Goal: Task Accomplishment & Management: Complete application form

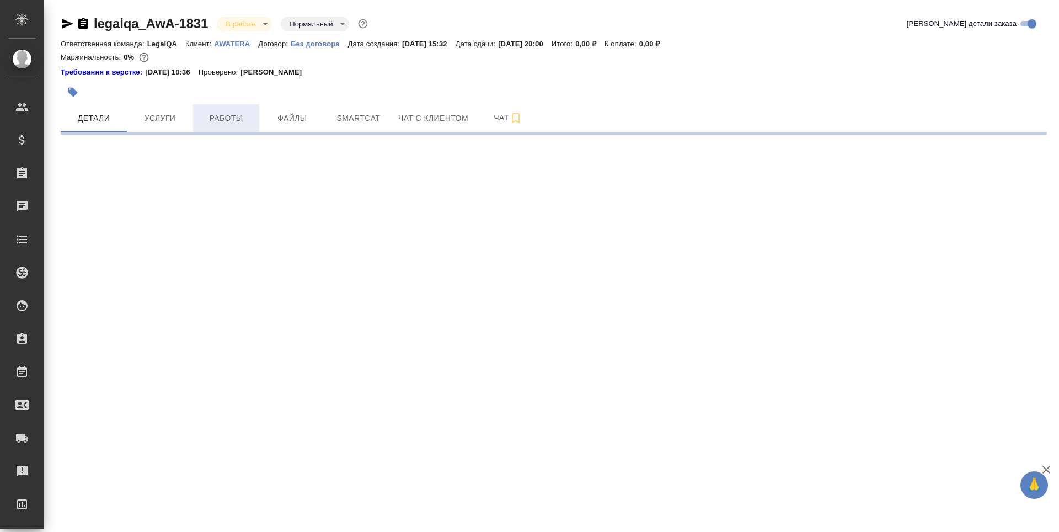
click at [228, 117] on span "Работы" at bounding box center [226, 118] width 53 height 14
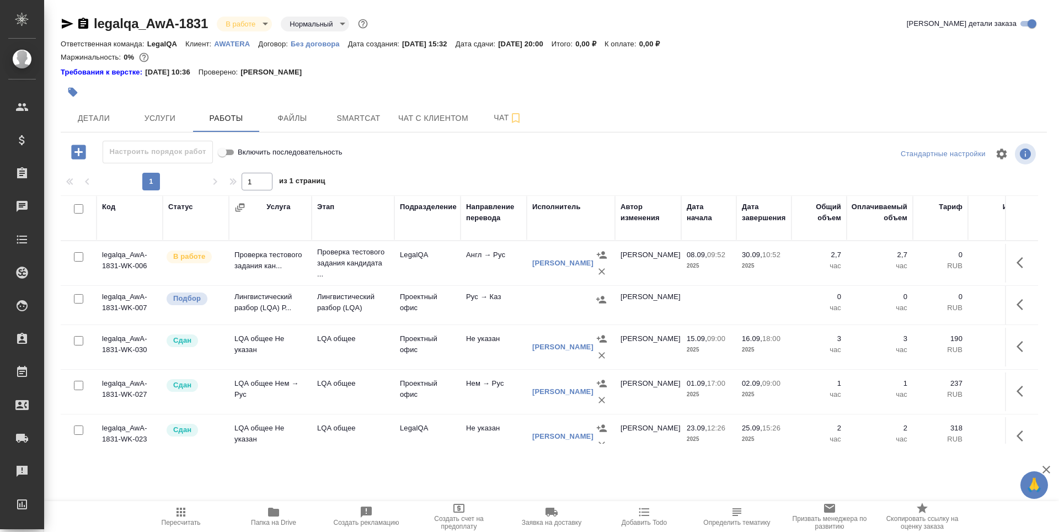
click at [79, 386] on input "checkbox" at bounding box center [78, 385] width 9 height 9
checkbox input "true"
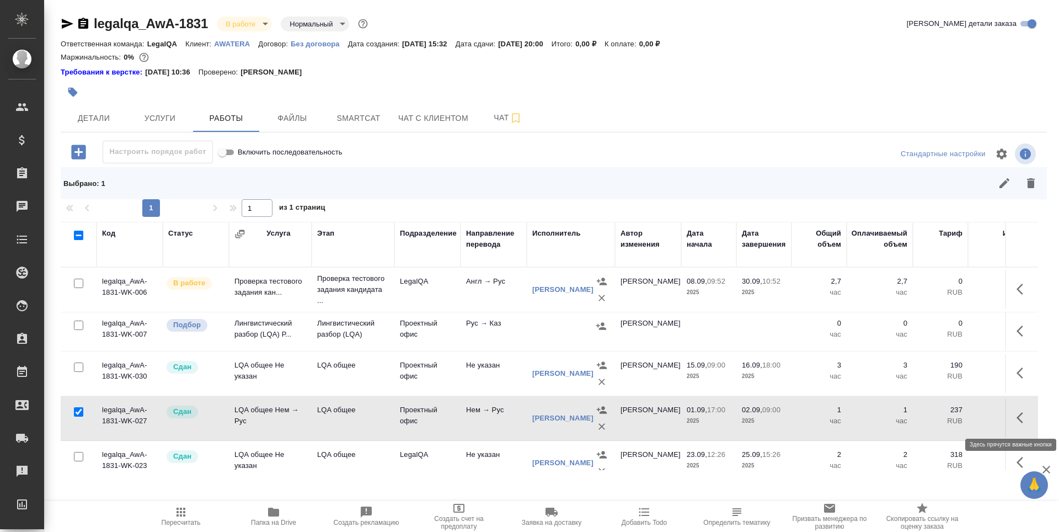
click at [1017, 423] on icon "button" at bounding box center [1023, 417] width 13 height 13
click at [961, 419] on icon "button" at bounding box center [961, 417] width 15 height 15
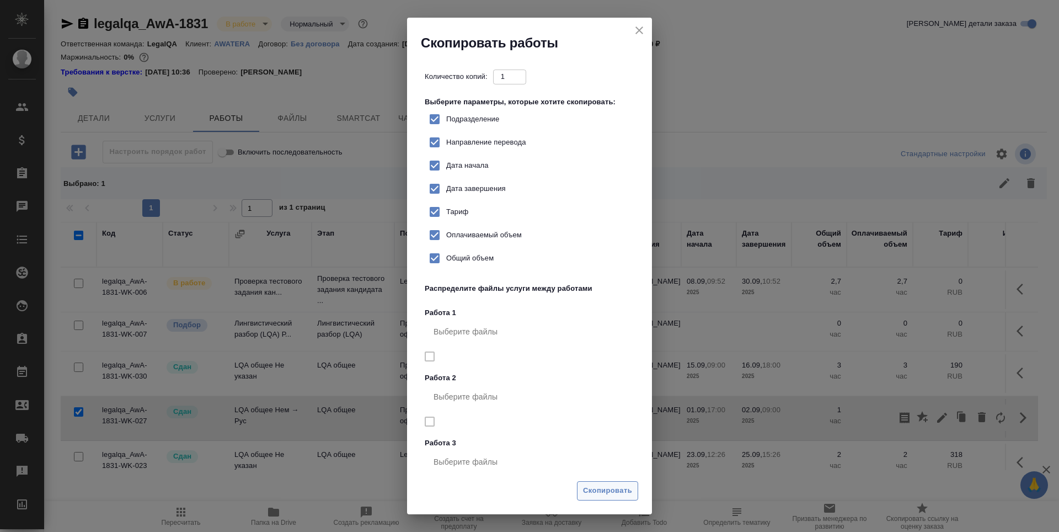
click at [627, 495] on span "Скопировать" at bounding box center [607, 490] width 49 height 13
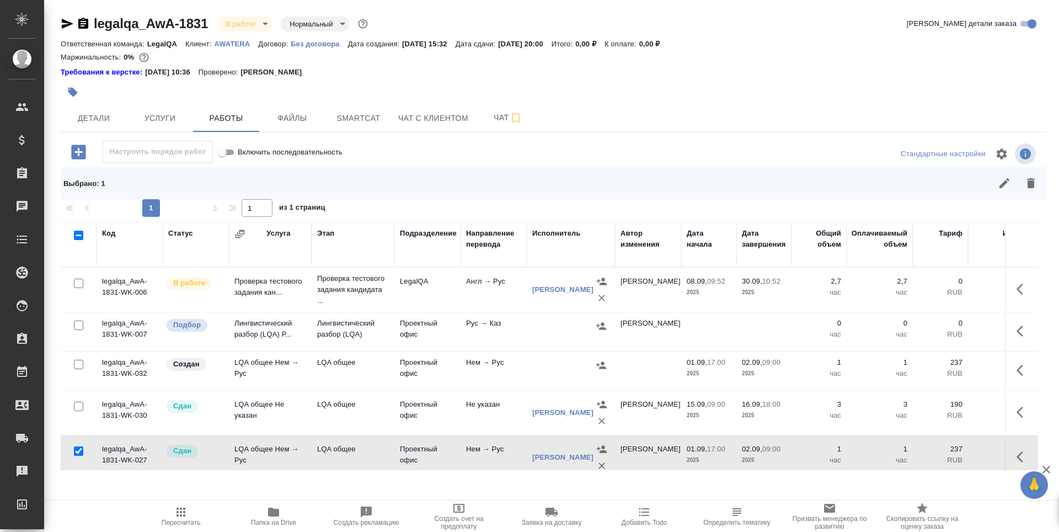
click at [122, 367] on td "legalqa_AwA-1831-WK-032" at bounding box center [130, 370] width 66 height 39
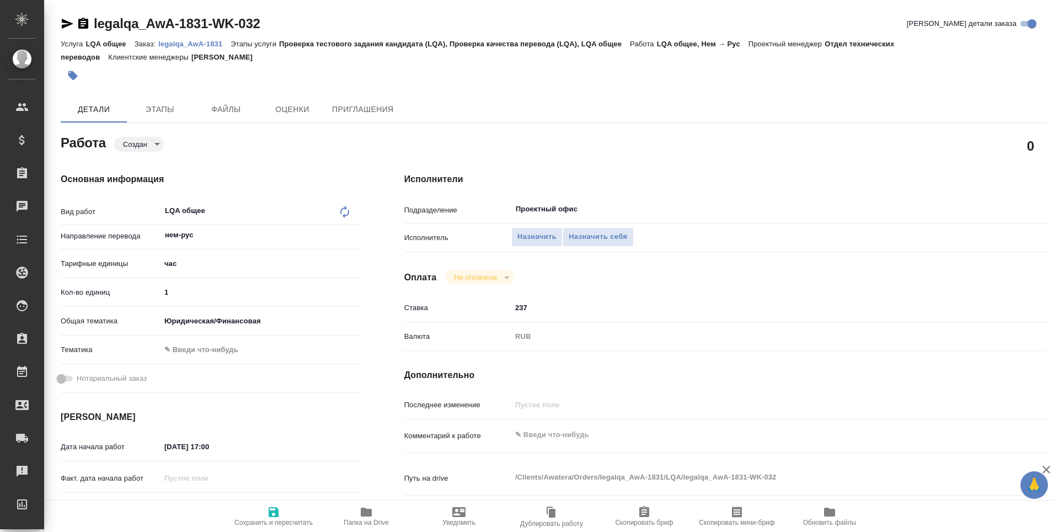
type textarea "x"
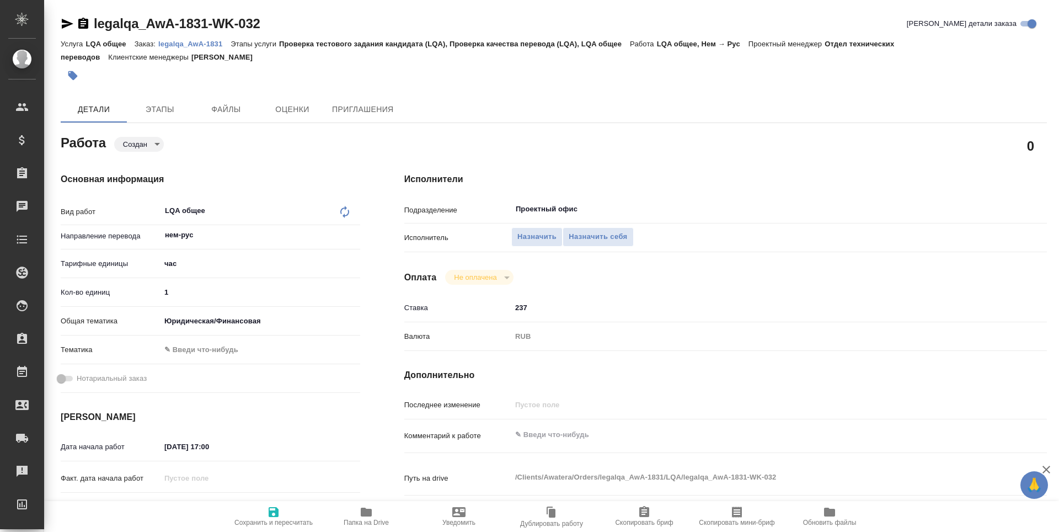
type textarea "x"
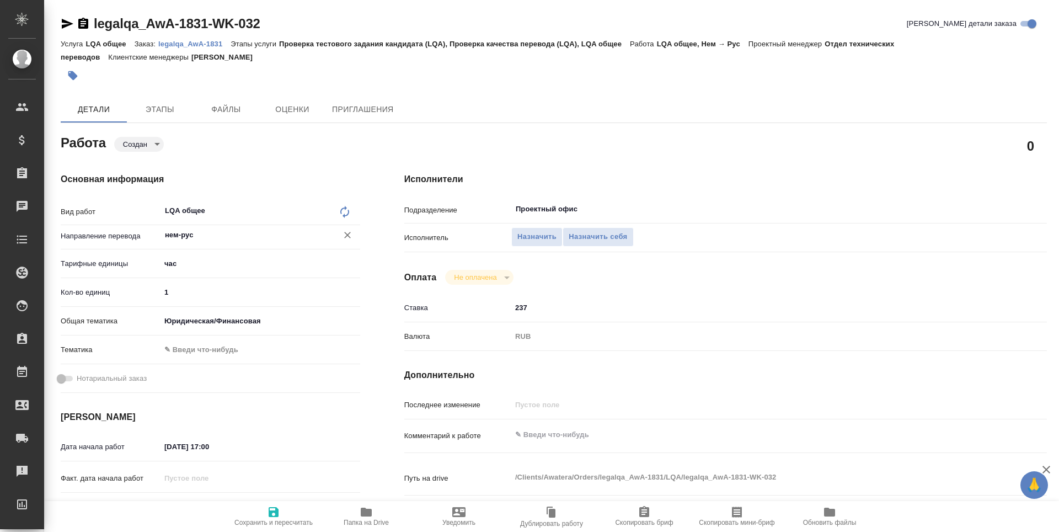
type textarea "x"
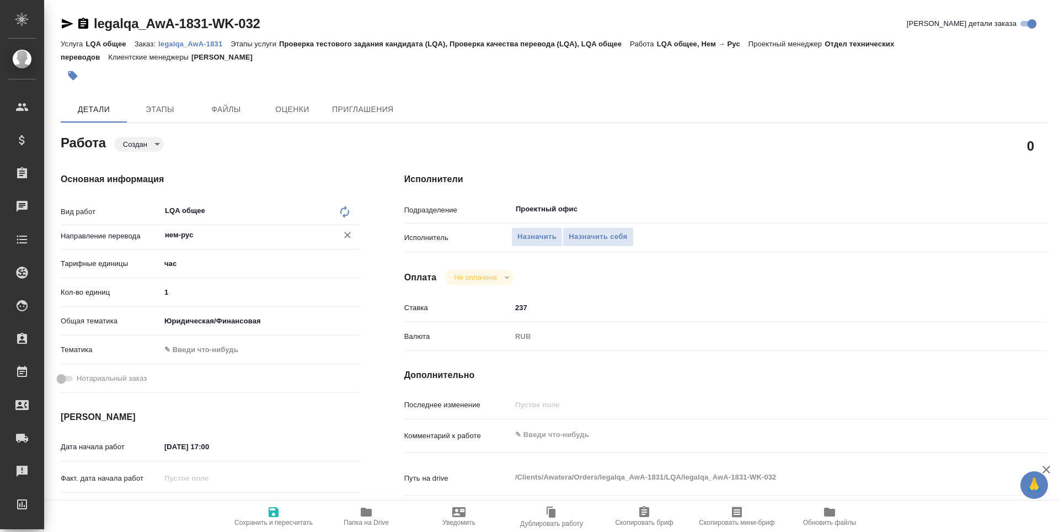
click at [165, 234] on input "нем-рус" at bounding box center [242, 234] width 156 height 13
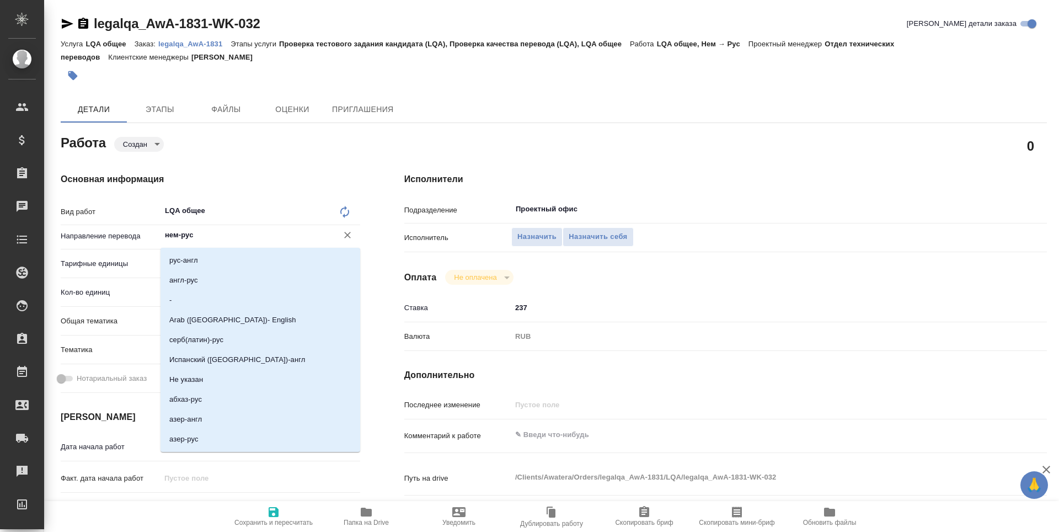
type textarea "x"
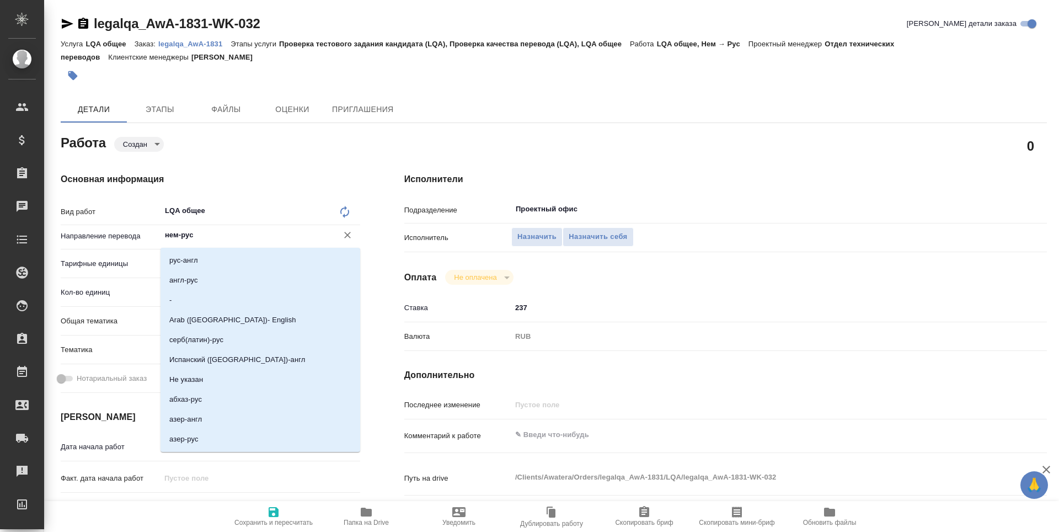
click at [167, 234] on input "нем-рус" at bounding box center [242, 234] width 156 height 13
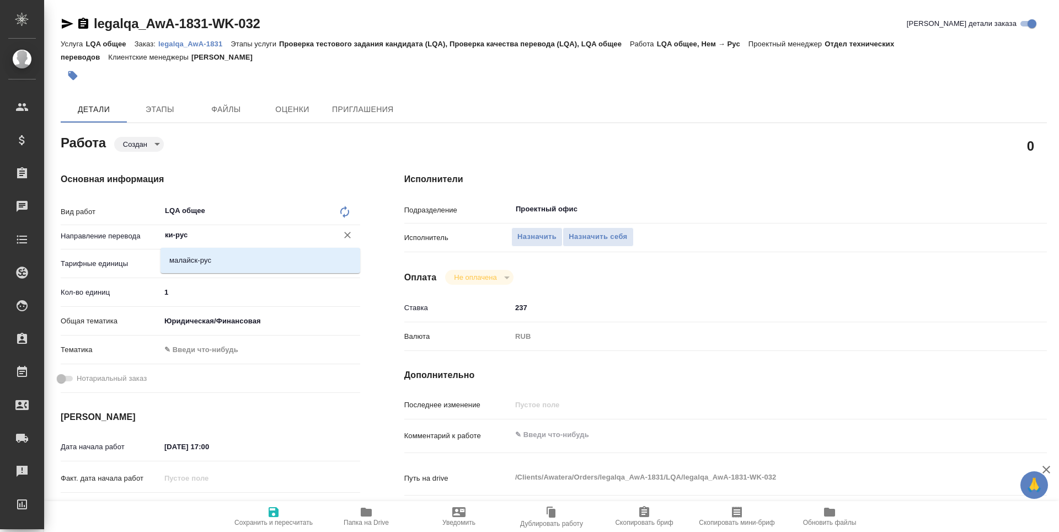
type input "кит-рус"
click at [176, 263] on p "кит-рус" at bounding box center [181, 260] width 24 height 11
type textarea "x"
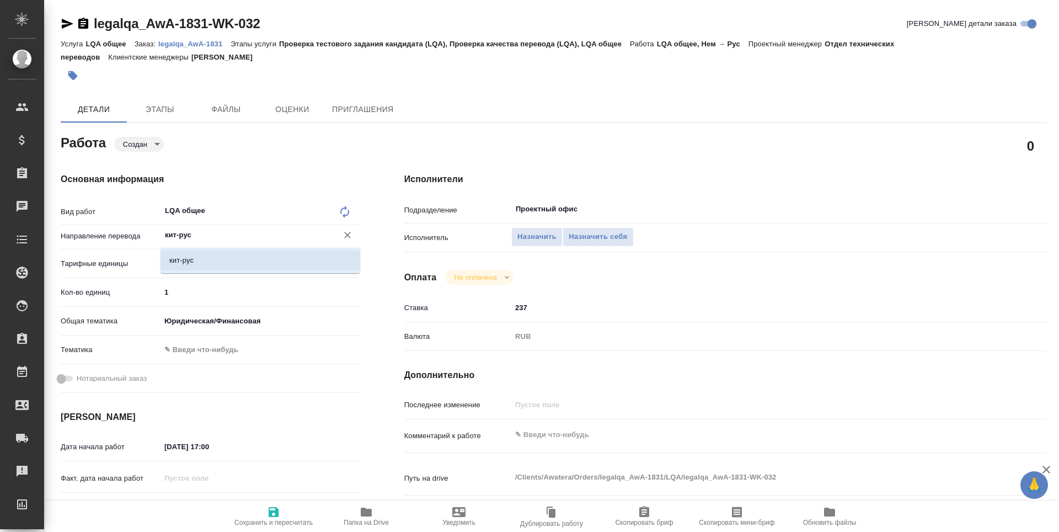
type textarea "x"
type input "кит-рус"
click at [174, 290] on input "1" at bounding box center [260, 292] width 199 height 16
type textarea "x"
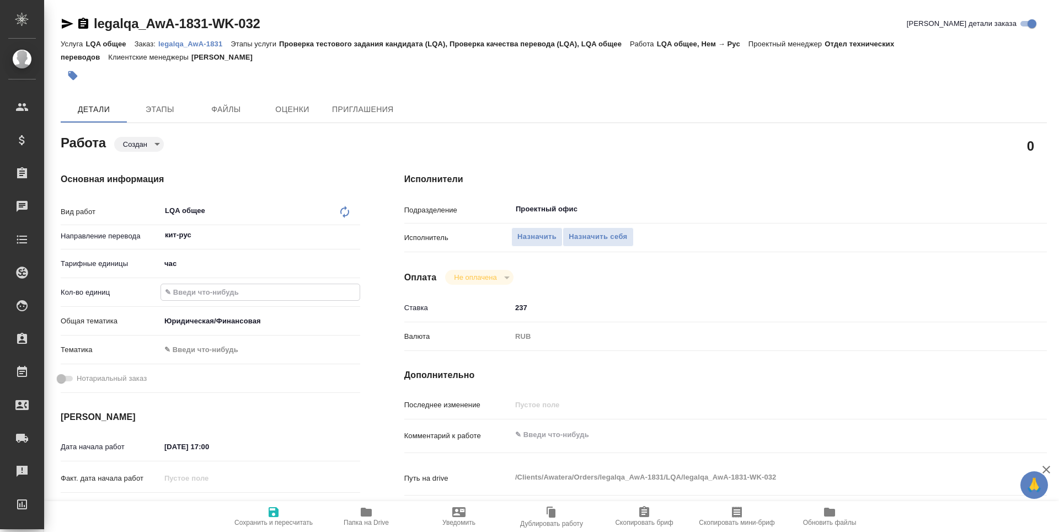
type textarea "x"
type input "3"
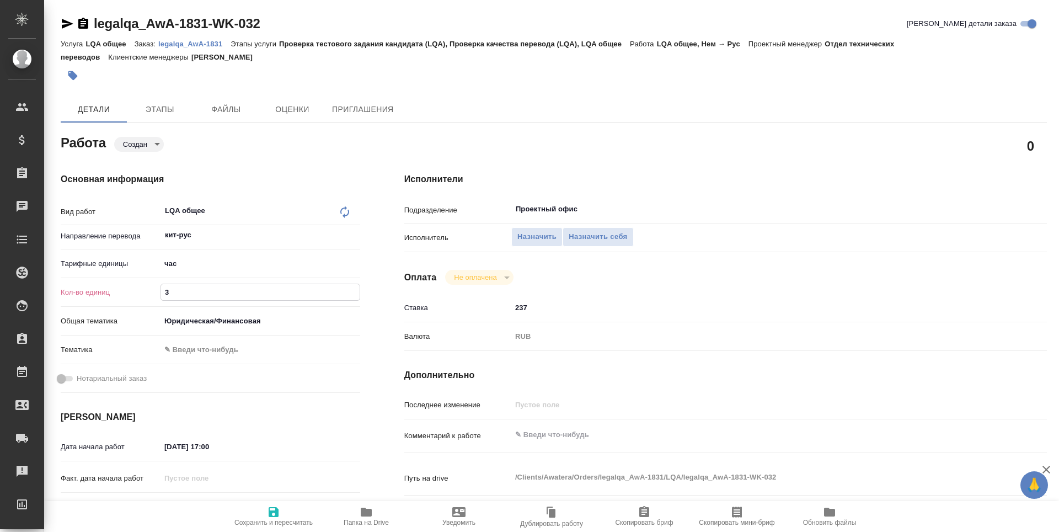
type textarea "x"
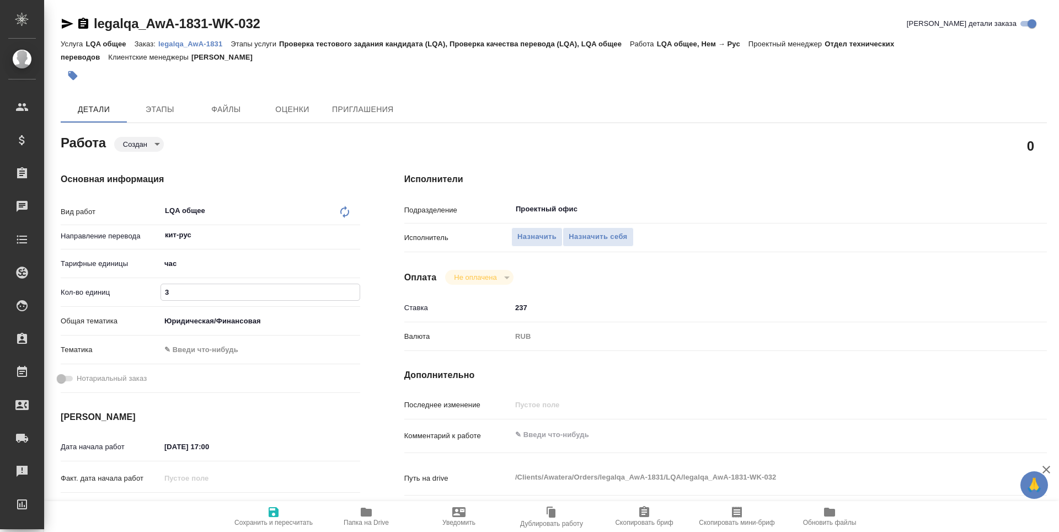
type input "3.5"
type textarea "x"
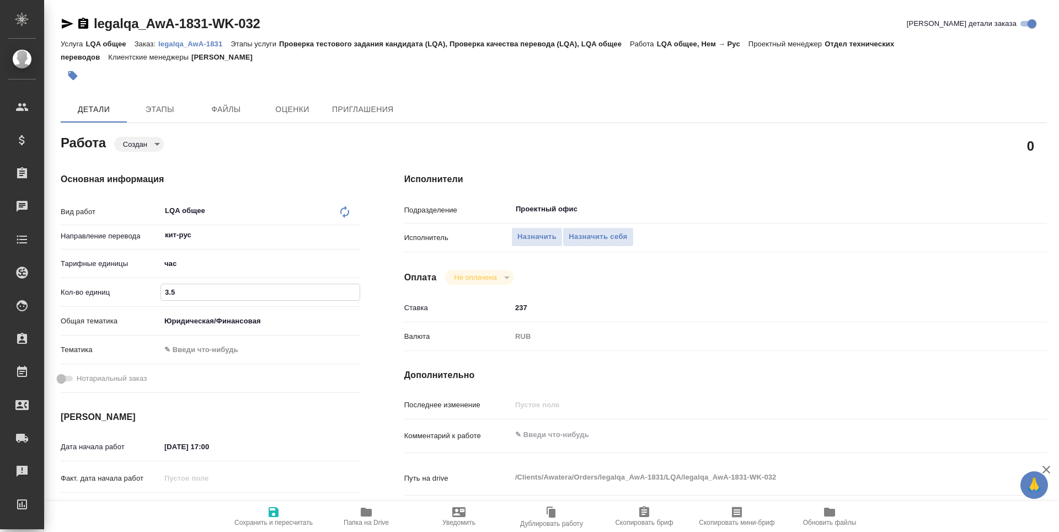
type textarea "x"
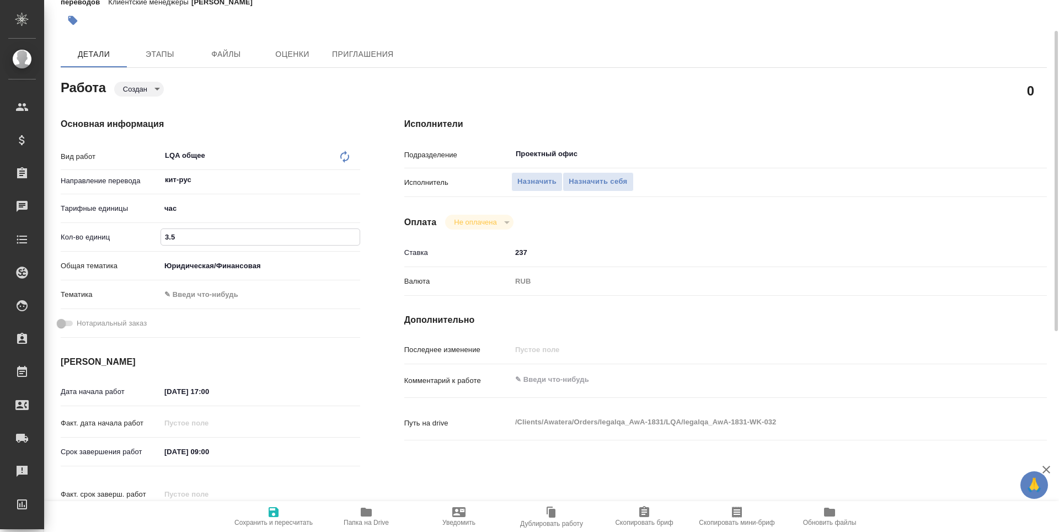
type input "3.5"
click at [189, 390] on input "[DATE] 17:00" at bounding box center [209, 391] width 97 height 16
click at [329, 389] on icon "button" at bounding box center [328, 390] width 13 height 13
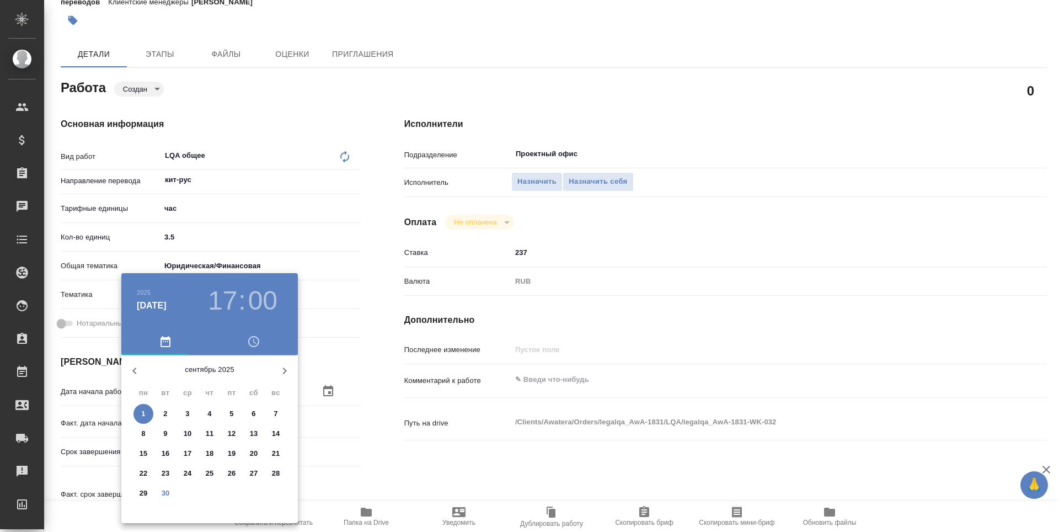
click at [210, 473] on p "25" at bounding box center [210, 473] width 8 height 11
type textarea "x"
type input "[DATE] 17:00"
type textarea "x"
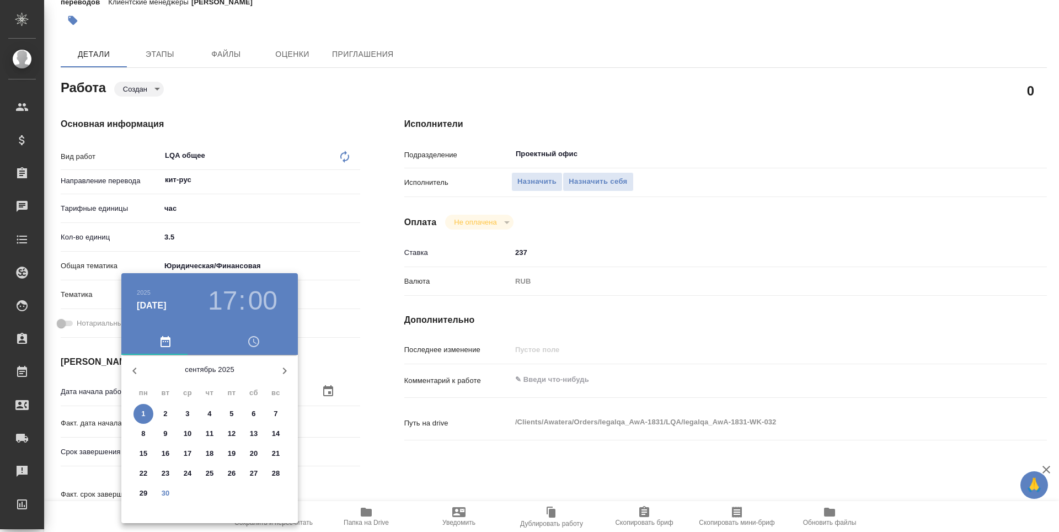
type textarea "x"
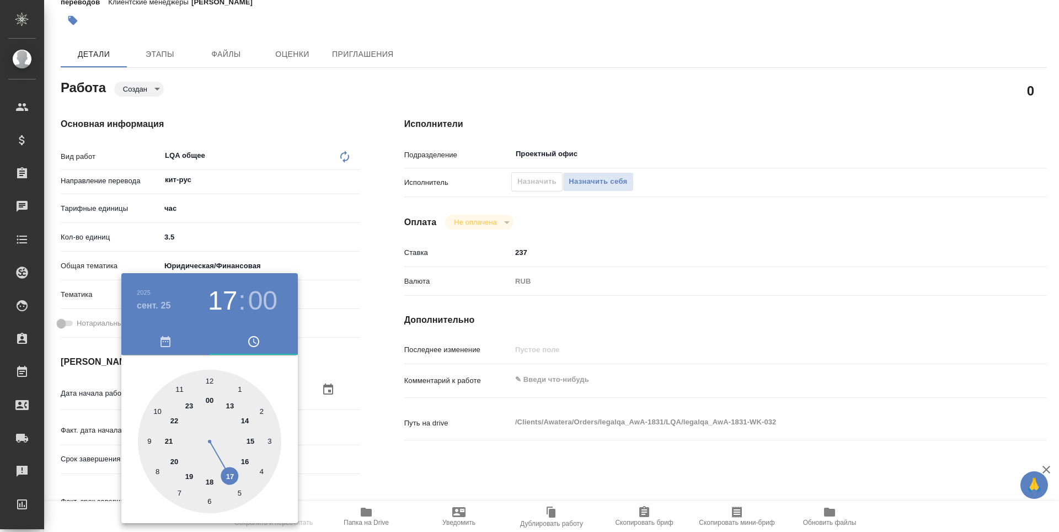
click at [149, 441] on div at bounding box center [209, 441] width 143 height 143
type textarea "x"
type input "[DATE] 09:00"
type textarea "x"
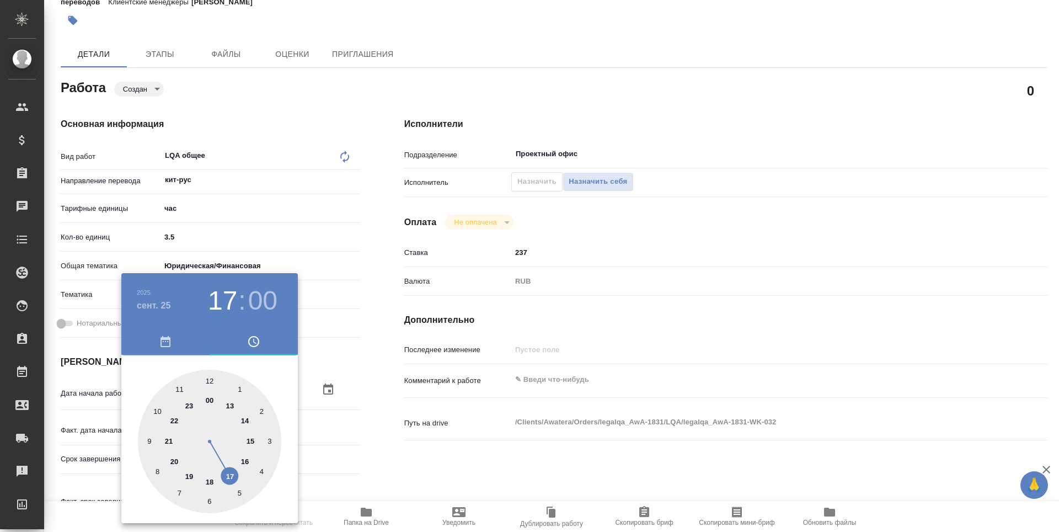
type textarea "x"
drag, startPoint x: 212, startPoint y: 384, endPoint x: 276, endPoint y: 402, distance: 66.4
click at [212, 384] on div at bounding box center [209, 441] width 143 height 143
type textarea "x"
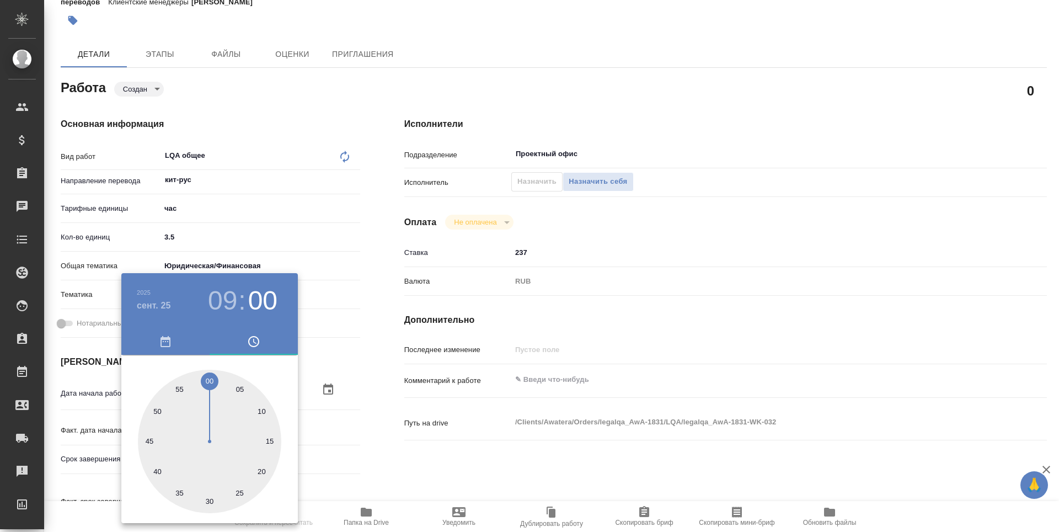
type textarea "x"
click at [371, 426] on div at bounding box center [529, 266] width 1059 height 532
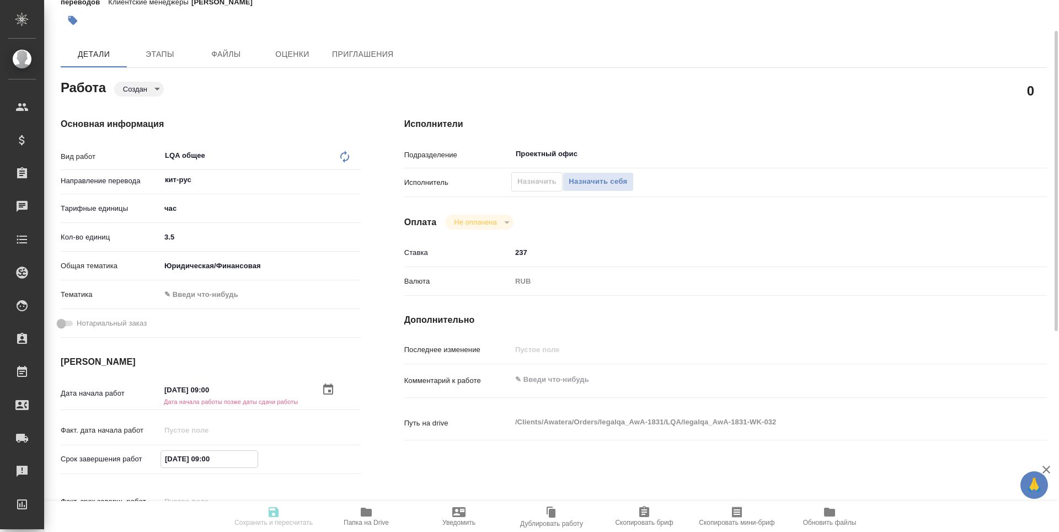
click at [214, 458] on input "[DATE] 09:00" at bounding box center [209, 459] width 97 height 16
click at [326, 456] on icon "button" at bounding box center [328, 457] width 10 height 11
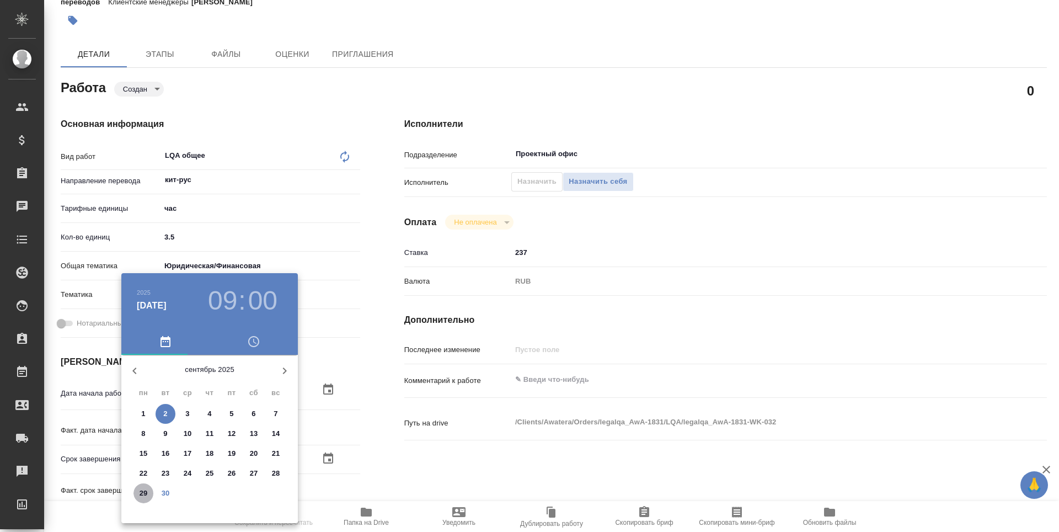
click at [143, 492] on p "29" at bounding box center [144, 493] width 8 height 11
type textarea "x"
type input "[DATE] 09:00"
type textarea "x"
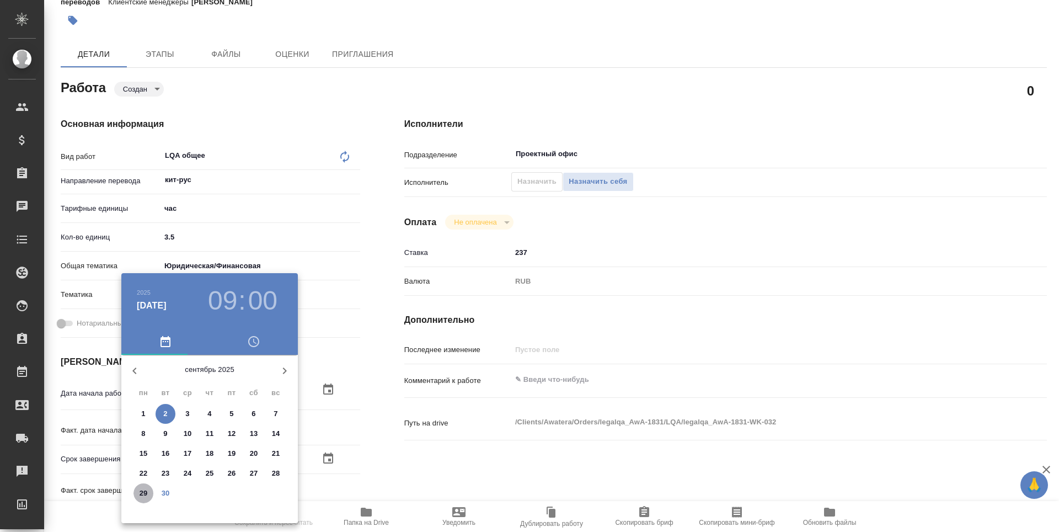
type textarea "x"
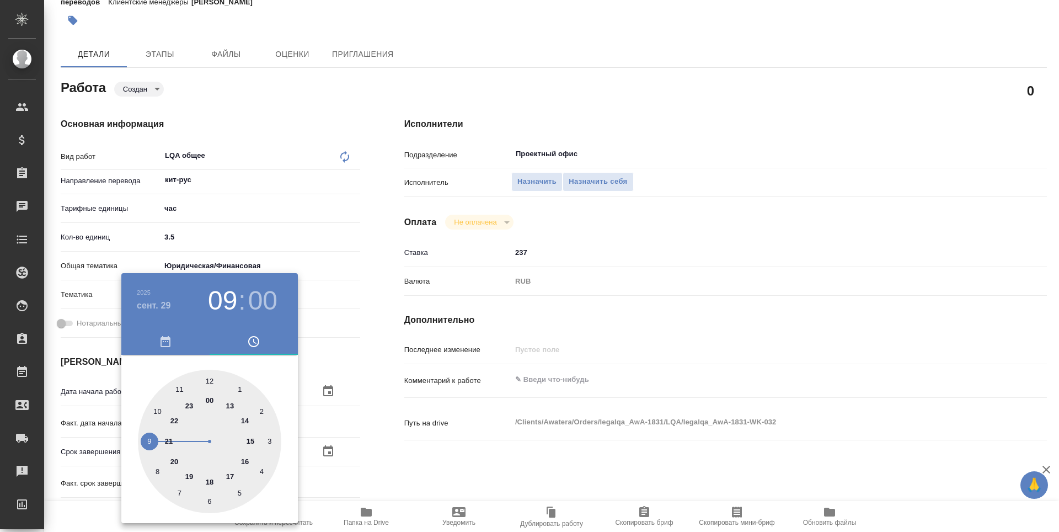
click at [210, 481] on div at bounding box center [209, 441] width 143 height 143
type textarea "x"
type input "[DATE] 18:00"
type textarea "x"
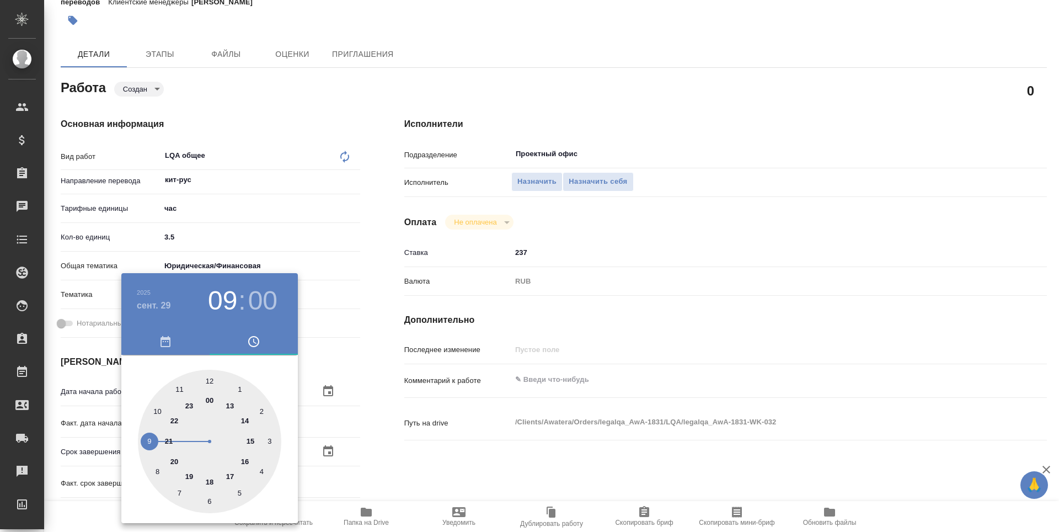
type textarea "x"
click at [414, 469] on div at bounding box center [529, 266] width 1059 height 532
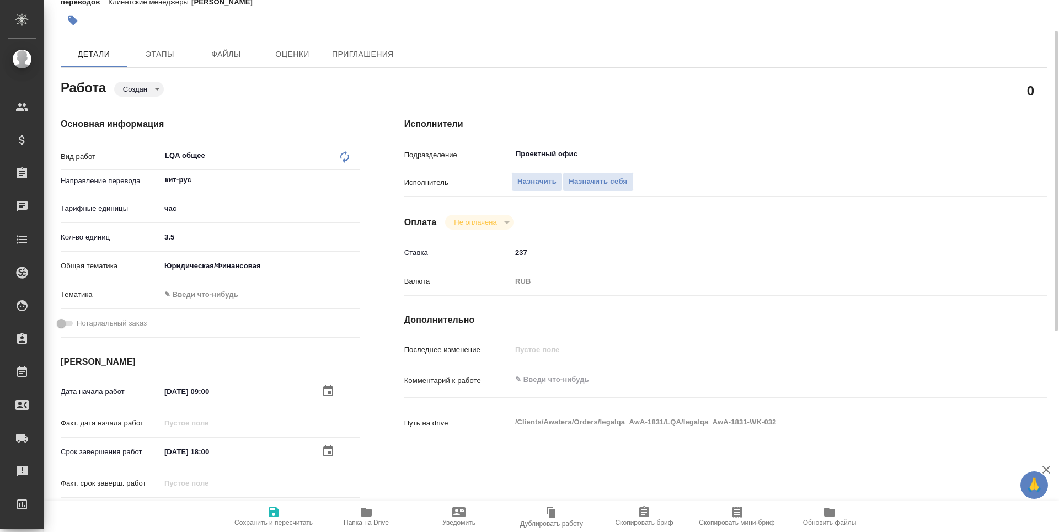
click at [293, 517] on span "Сохранить и пересчитать" at bounding box center [273, 515] width 79 height 21
type textarea "x"
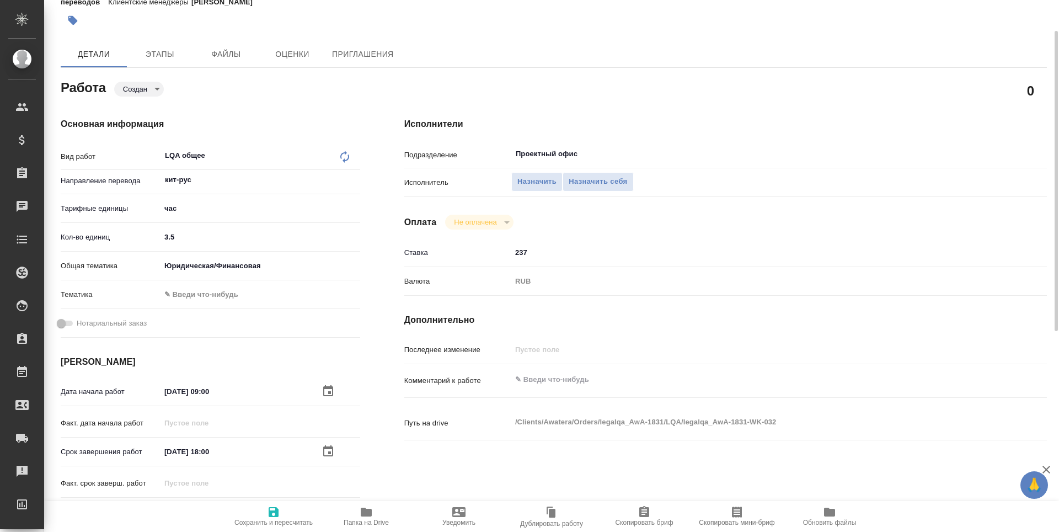
type textarea "x"
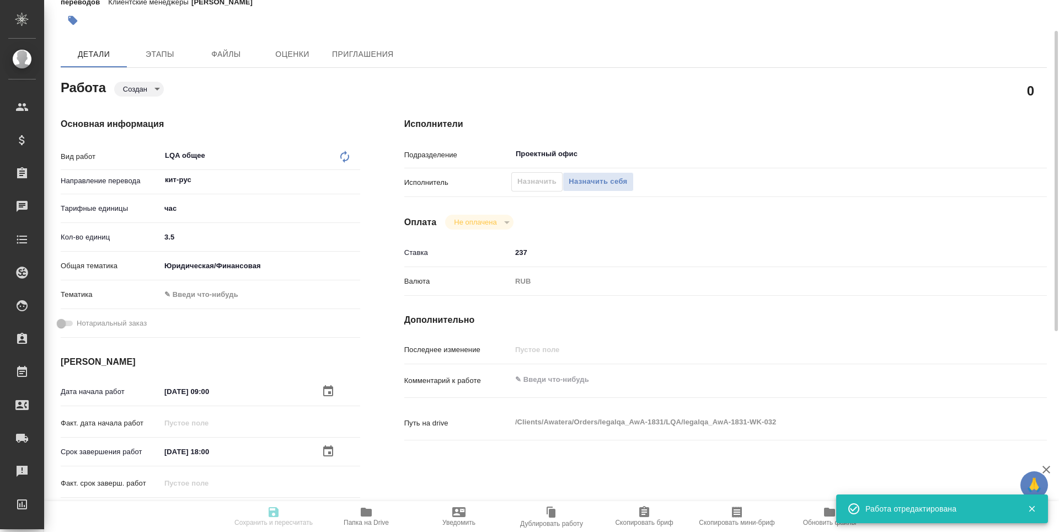
type textarea "x"
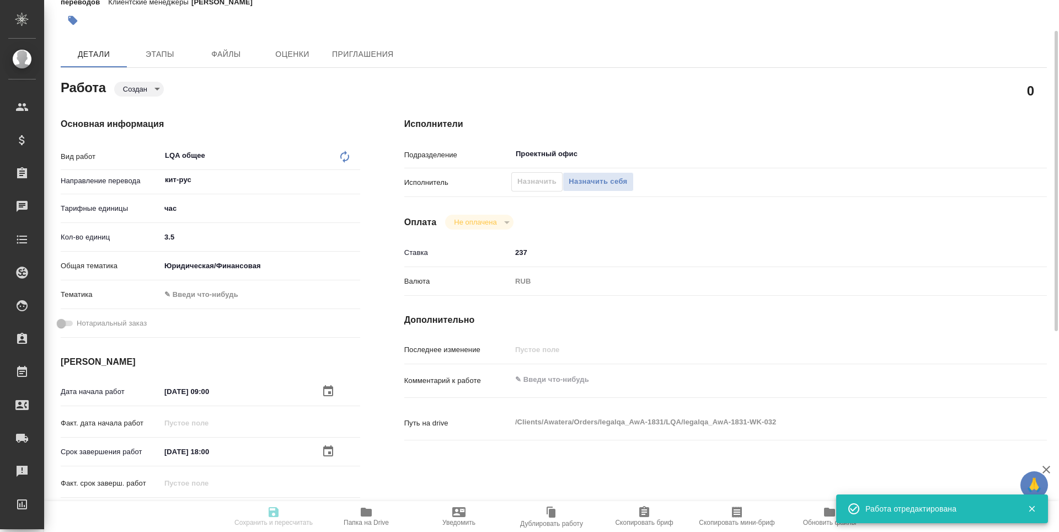
type input "created"
type textarea "LQA общее"
type textarea "x"
type input "кит-рус"
type input "5a8b1489cc6b4906c91bfd93"
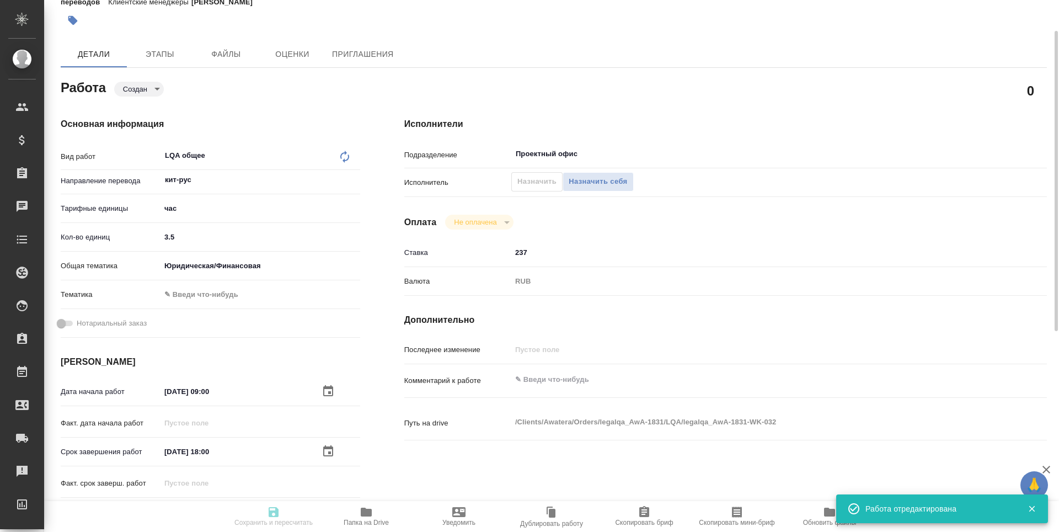
type input "3.5"
type input "yr-fn"
type input "[DATE] 09:00"
type input "[DATE] 18:00"
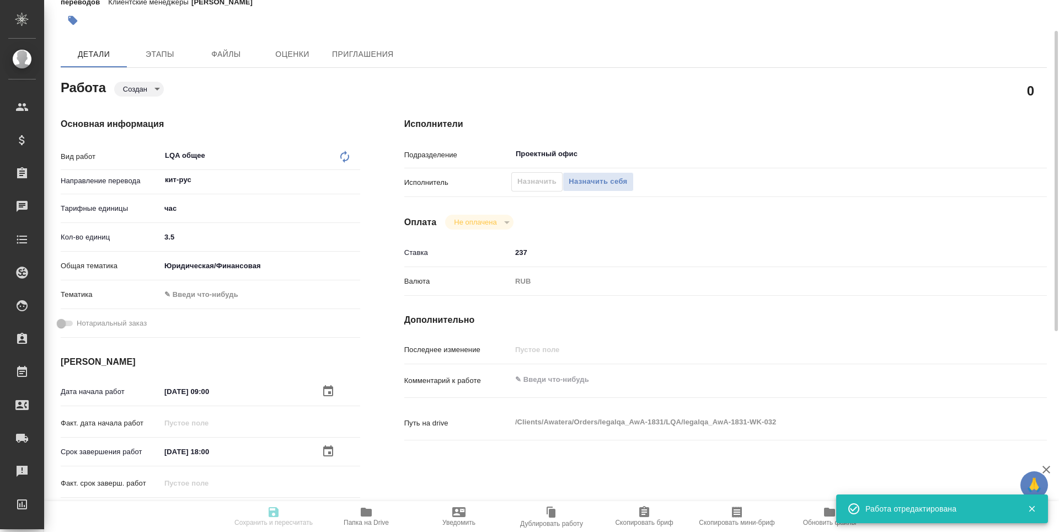
type input "Проектный офис"
type input "notPayed"
type input "237"
type input "RUB"
type input "[PERSON_NAME]"
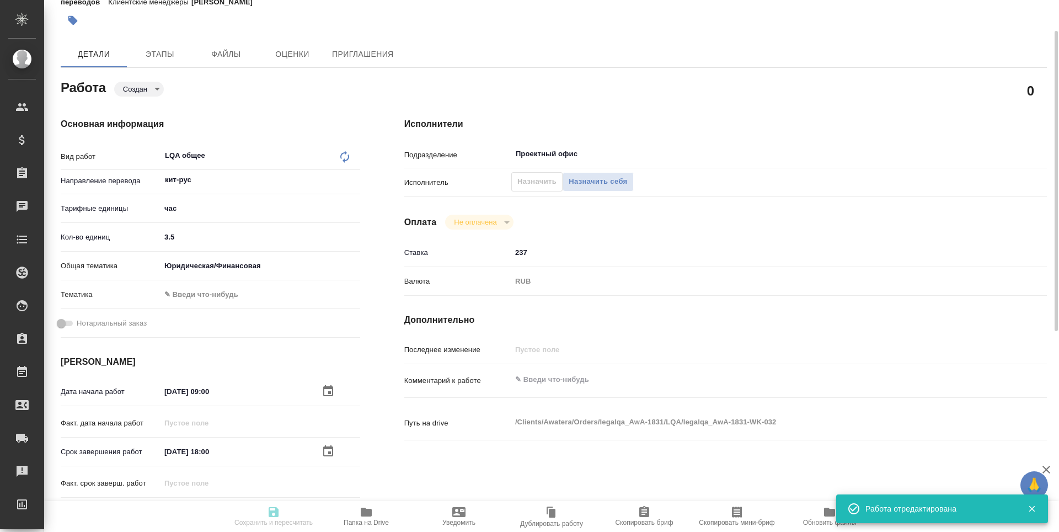
type textarea "x"
type textarea "/Clients/Awatera/Orders/legalqa_AwA-1831/LQA/legalqa_AwA-1831-WK-032"
type textarea "x"
type input "legalqa_AwA-1831"
type input "LQA общее"
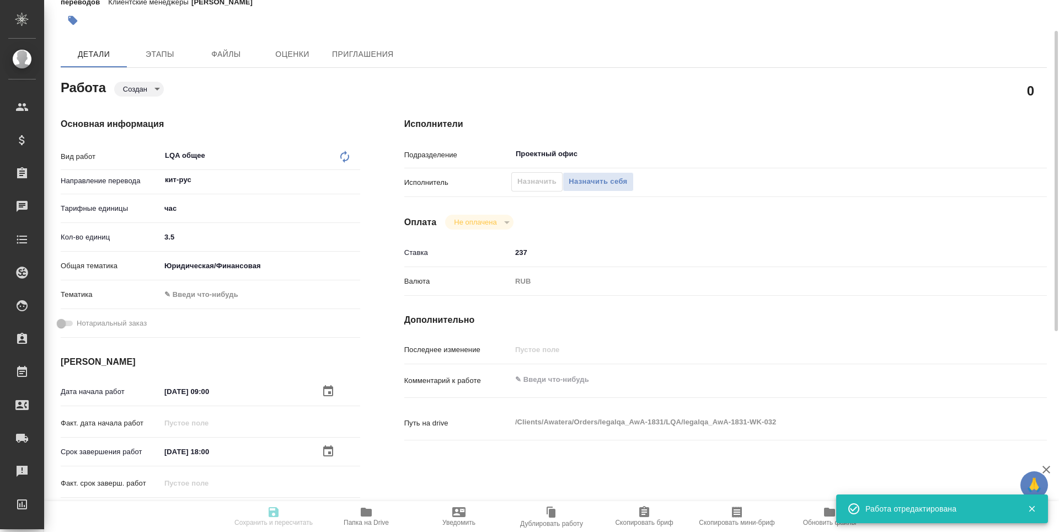
type input "Проверка тестового задания кандидата (LQA), Проверка качества перевода (LQA), L…"
type input "[PERSON_NAME]"
type input "/Clients/Awatera/Orders/legalqa_AwA-1831"
type textarea "x"
type textarea "Для начислений штатным лингвистам, фрилансерам и штатным менеджерам за задачи L…"
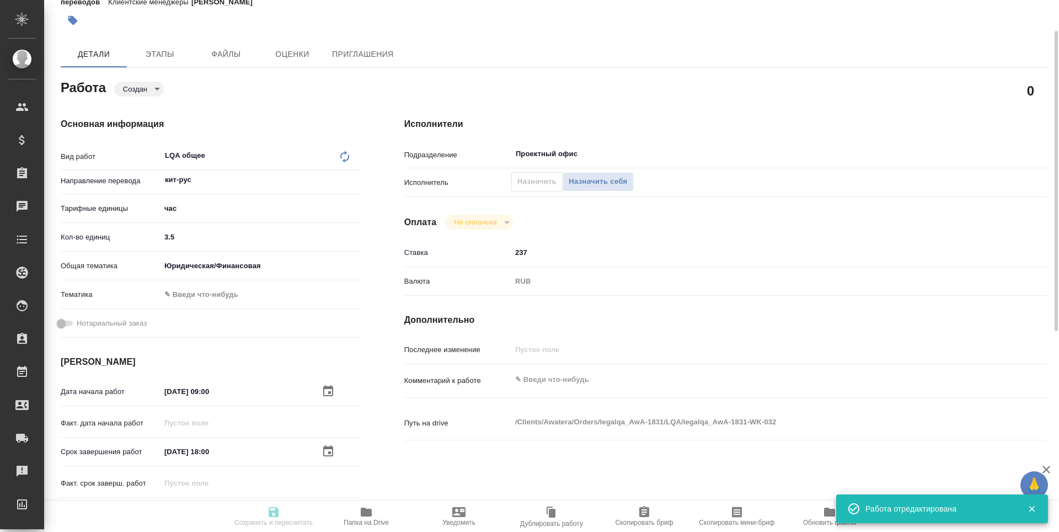
type textarea "x"
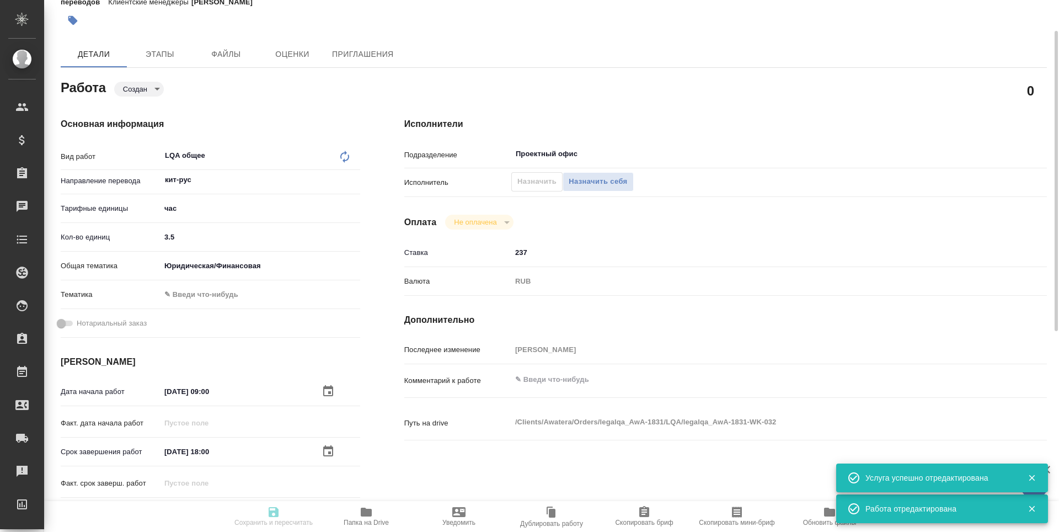
type textarea "x"
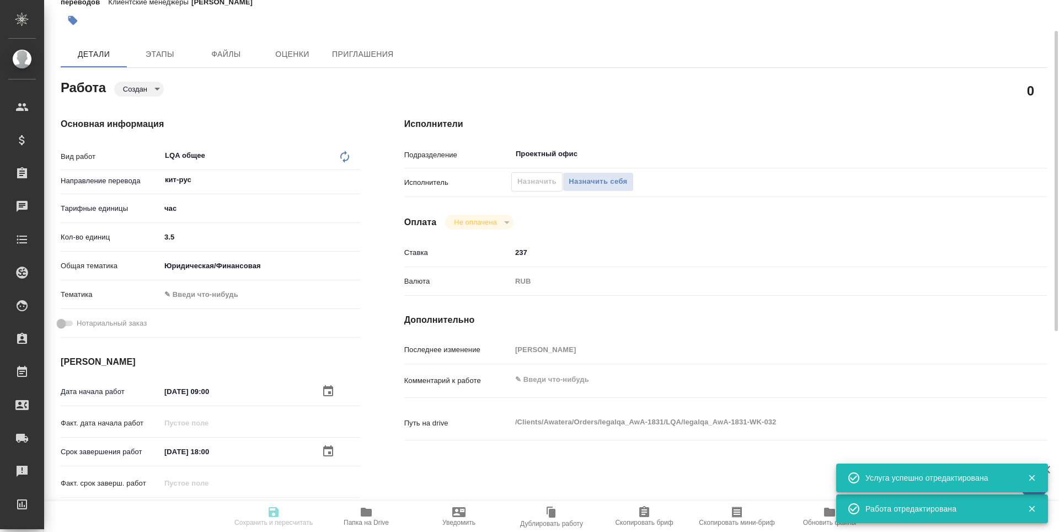
type textarea "x"
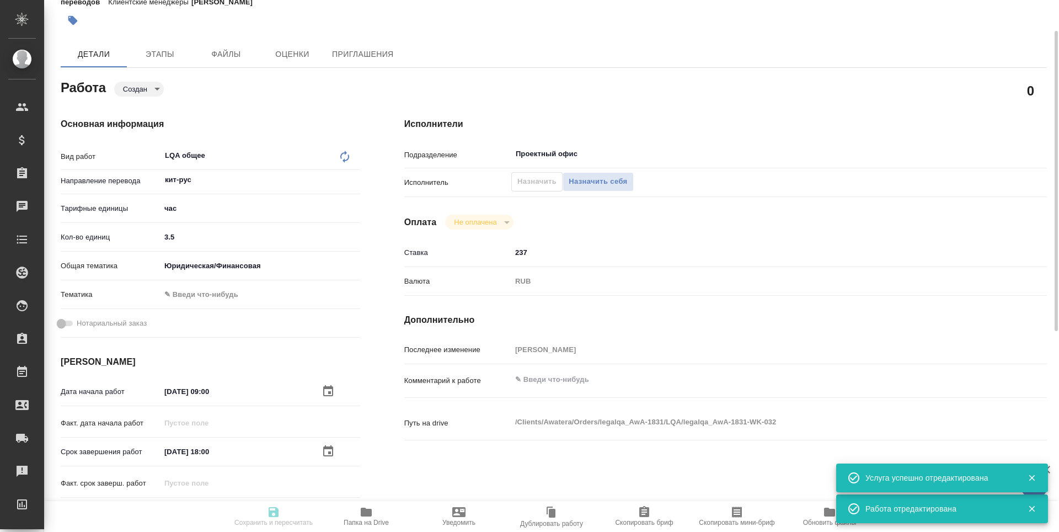
type textarea "x"
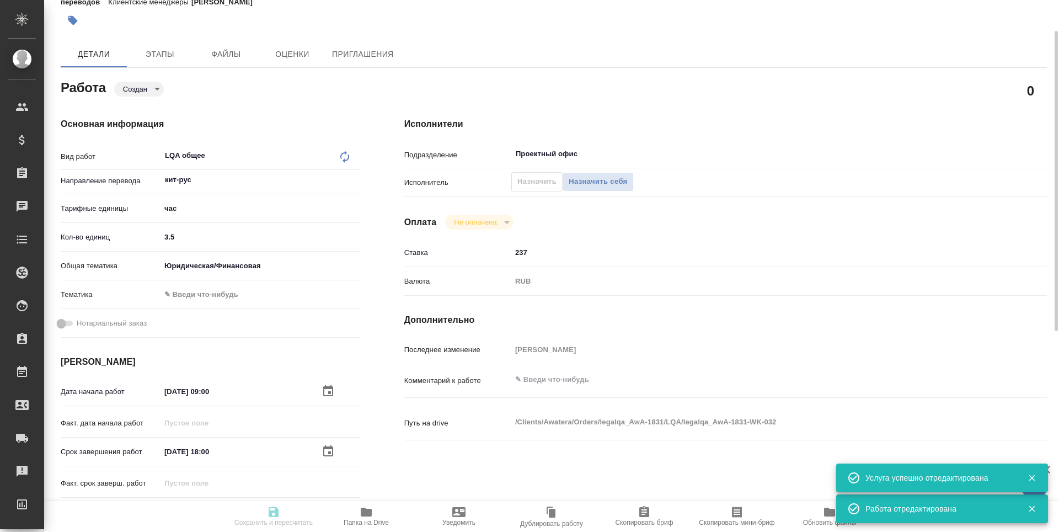
type textarea "x"
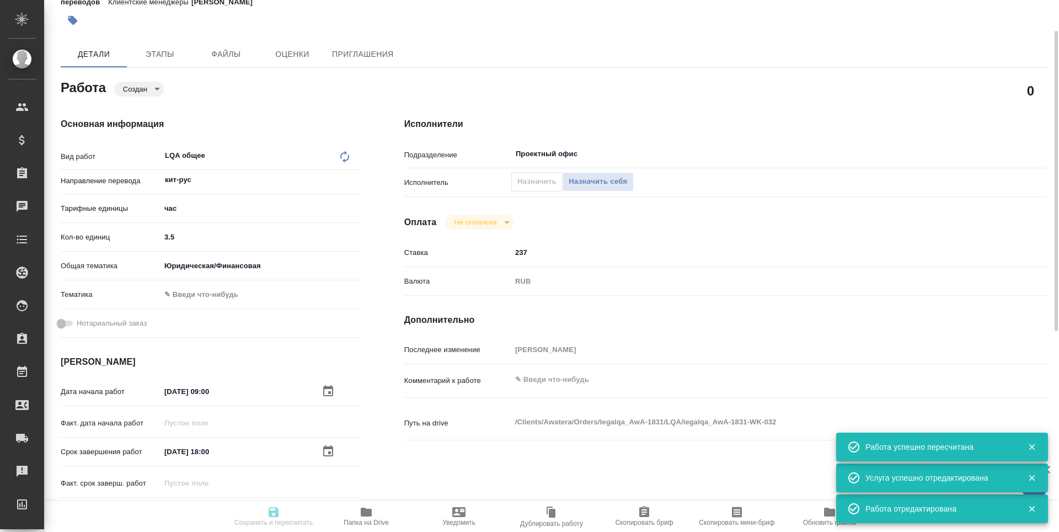
type input "created"
type textarea "LQA общее"
type textarea "x"
type input "кит-рус"
type input "5a8b1489cc6b4906c91bfd93"
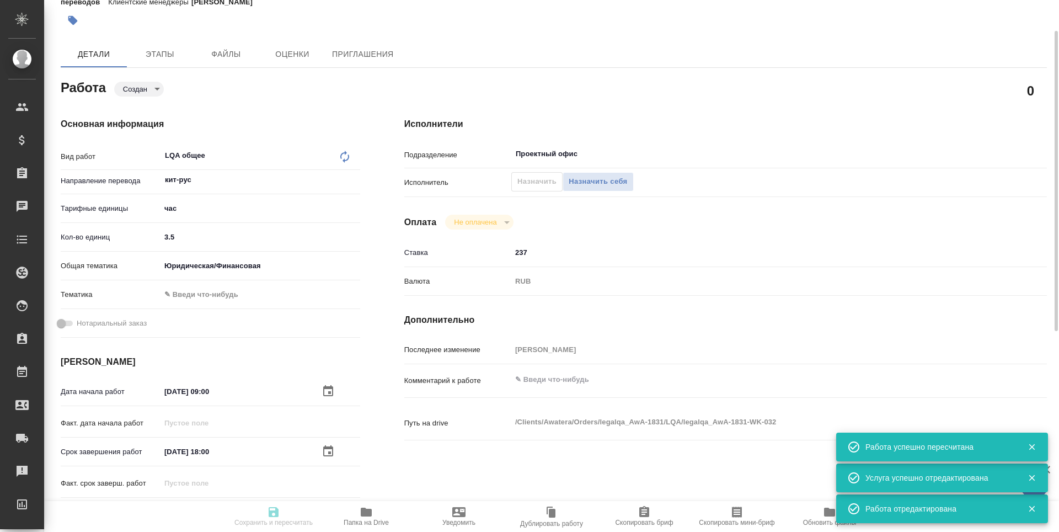
type input "3.5"
type input "yr-fn"
type input "[DATE] 09:00"
type input "[DATE] 18:00"
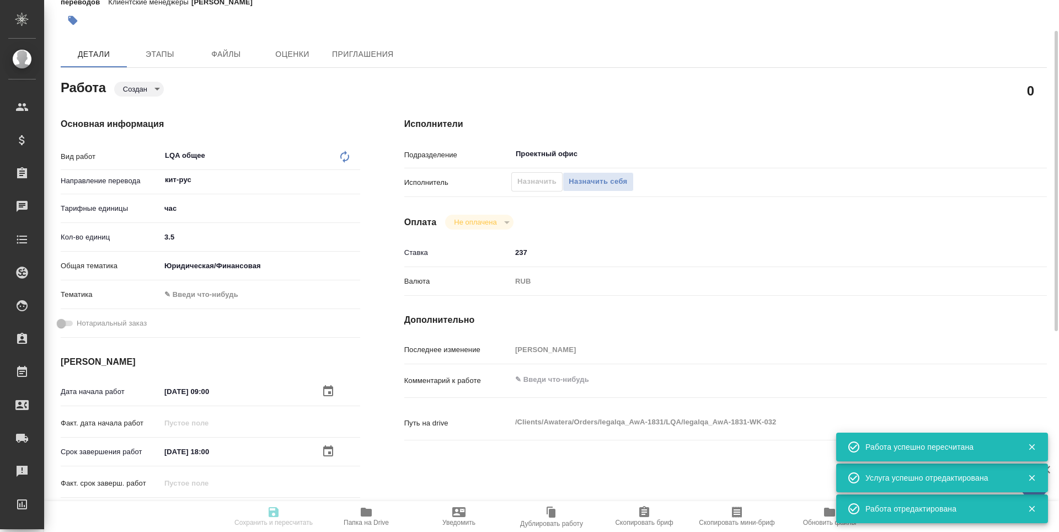
type input "Проектный офис"
type input "notPayed"
type input "237"
type input "RUB"
type input "[PERSON_NAME]"
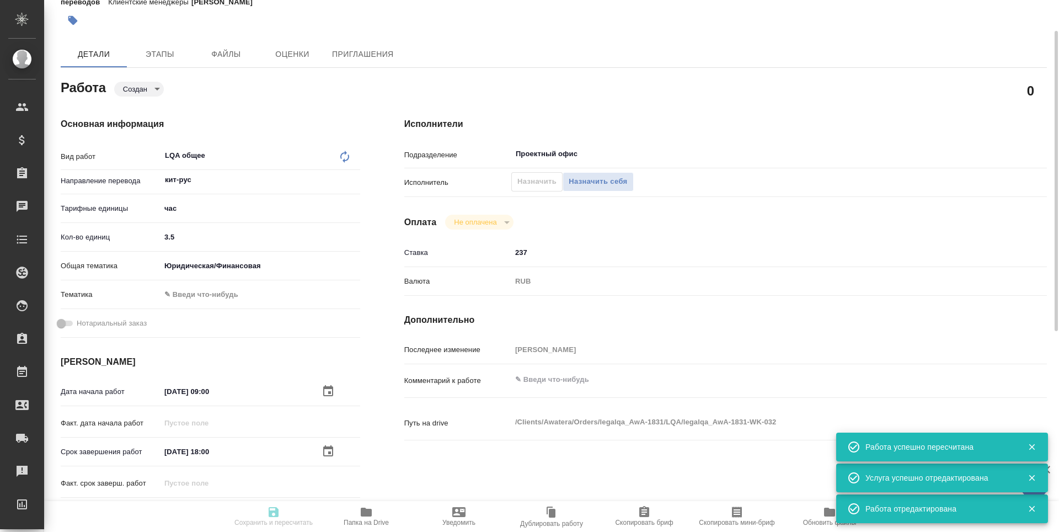
type textarea "x"
type textarea "/Clients/Awatera/Orders/legalqa_AwA-1831/LQA/legalqa_AwA-1831-WK-032"
type textarea "x"
type input "legalqa_AwA-1831"
type input "LQA общее"
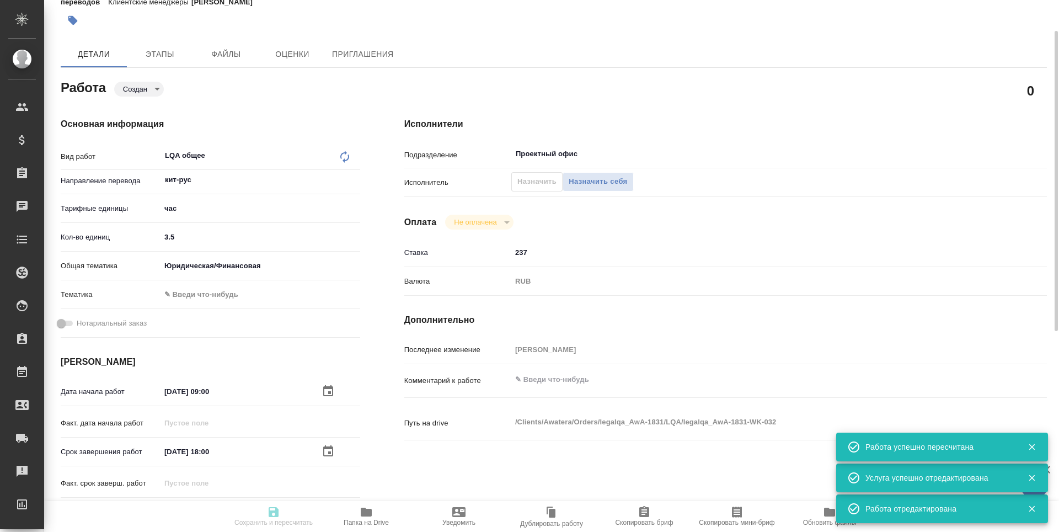
type input "Проверка тестового задания кандидата (LQA), Проверка качества перевода (LQA), L…"
type input "[PERSON_NAME]"
type input "/Clients/Awatera/Orders/legalqa_AwA-1831"
type textarea "x"
type textarea "Для начислений штатным лингвистам, фрилансерам и штатным менеджерам за задачи L…"
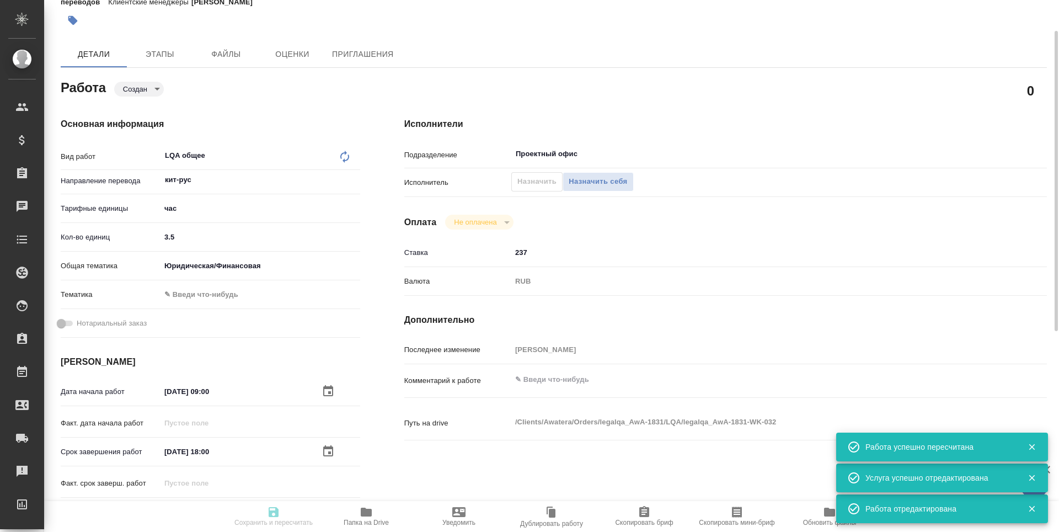
type textarea "x"
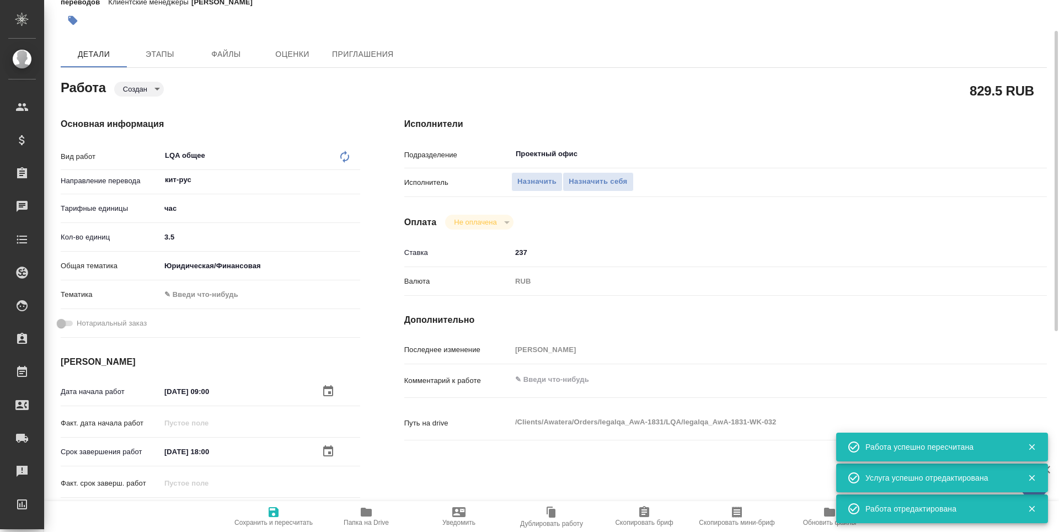
type textarea "x"
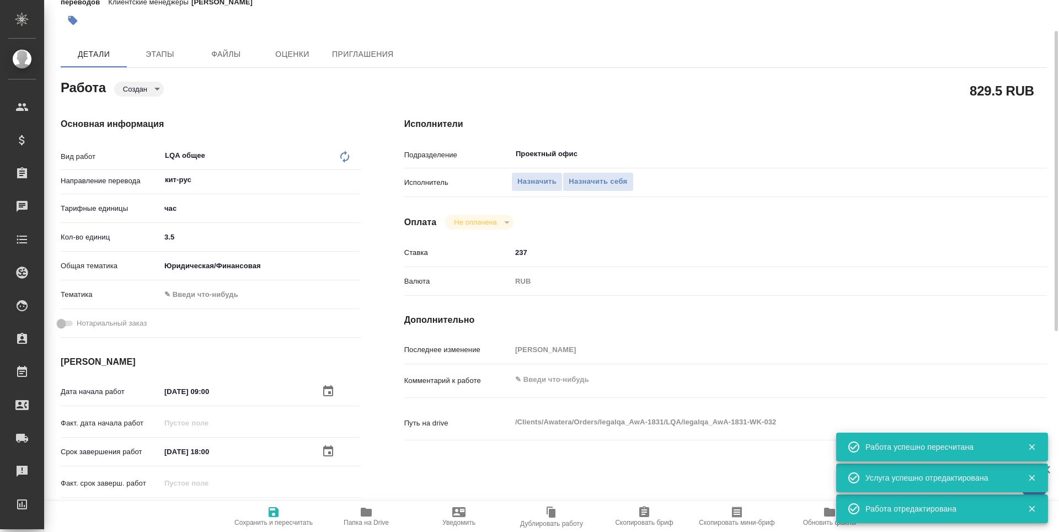
type textarea "x"
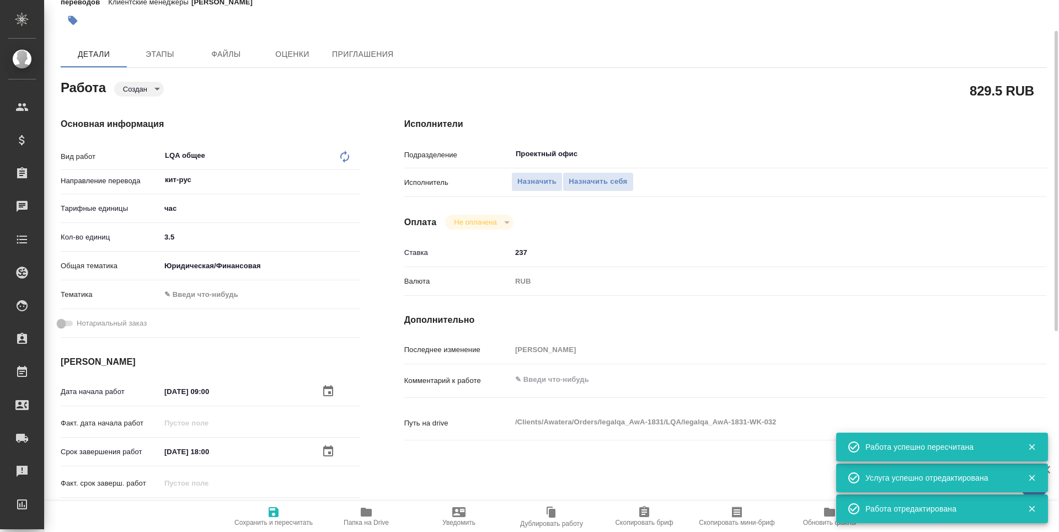
type textarea "x"
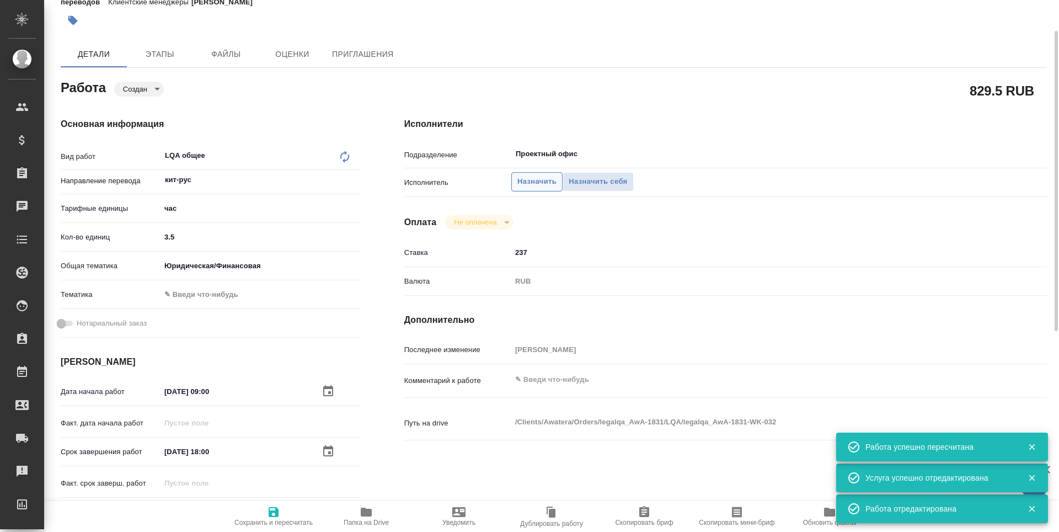
type textarea "x"
click at [541, 179] on span "Назначить" at bounding box center [536, 181] width 39 height 13
type textarea "x"
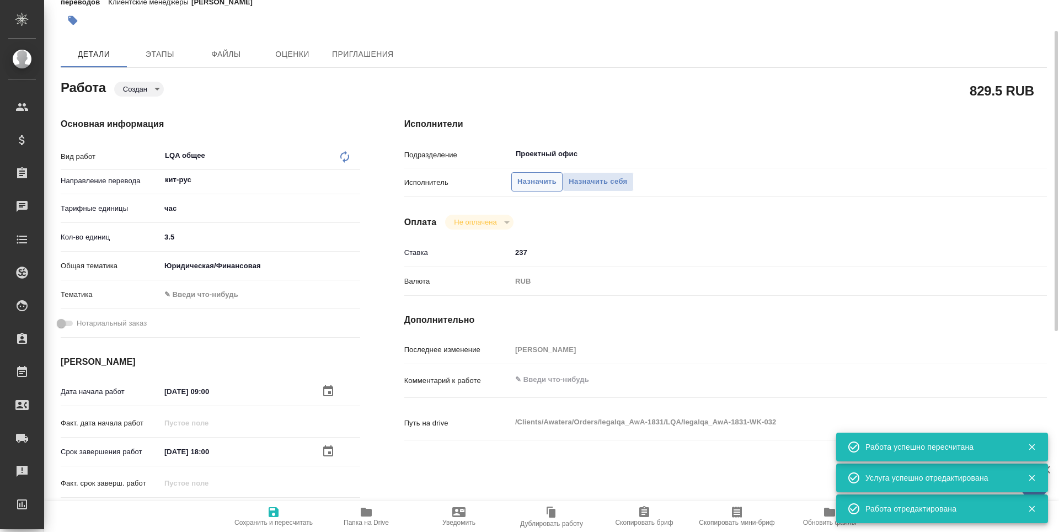
type textarea "x"
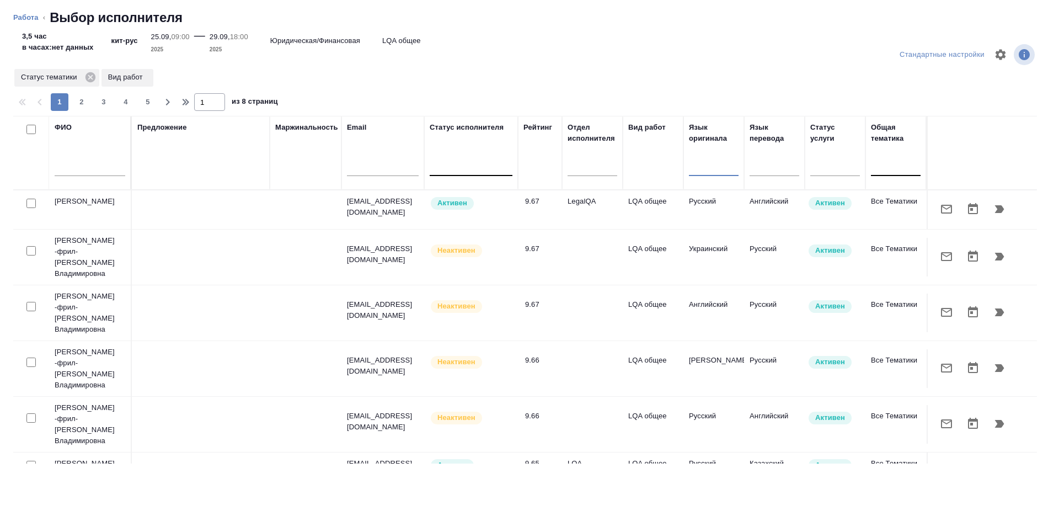
click at [98, 169] on input "text" at bounding box center [90, 169] width 71 height 14
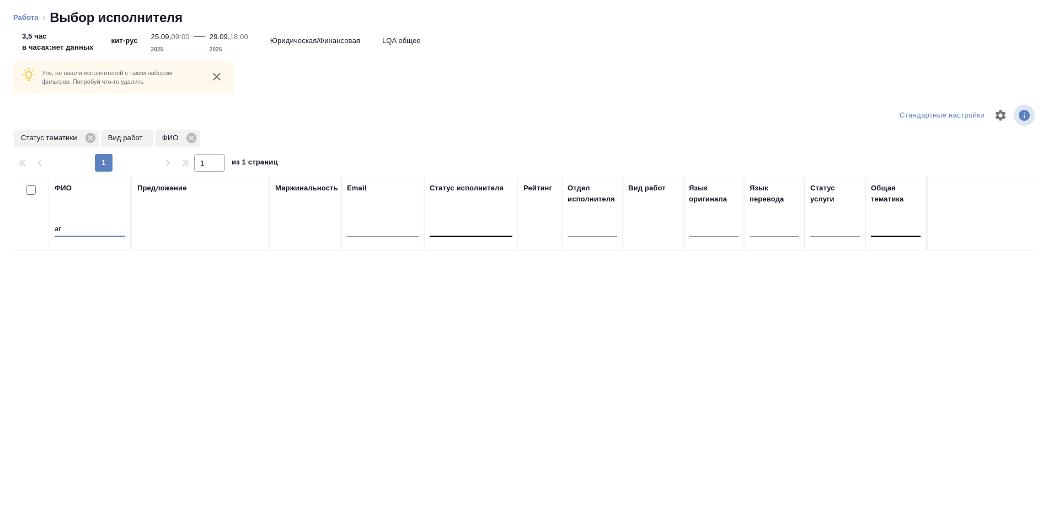
type input "[PERSON_NAME]"
type input "никифо"
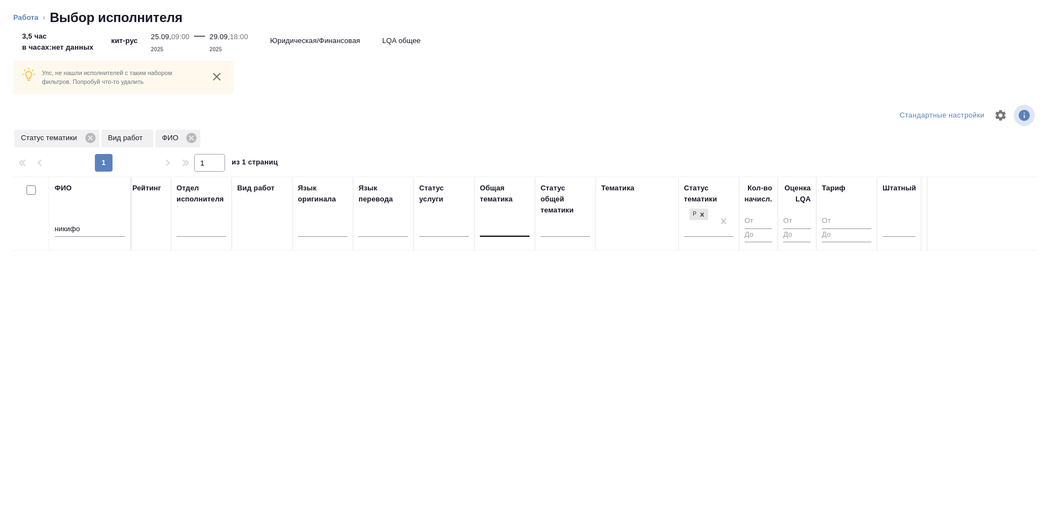
scroll to position [0, 453]
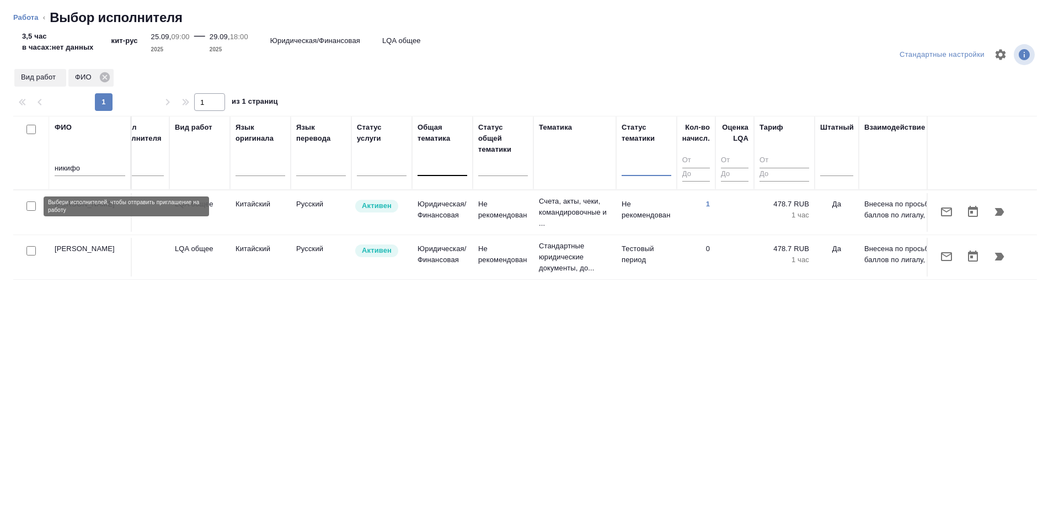
click at [30, 204] on input "checkbox" at bounding box center [30, 205] width 9 height 9
checkbox input "true"
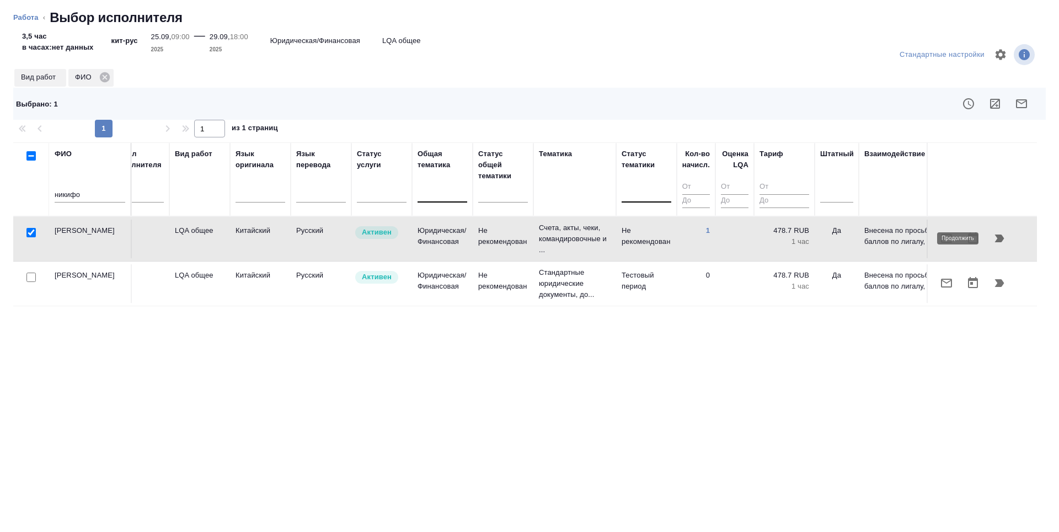
click at [1004, 237] on icon "button" at bounding box center [999, 238] width 13 height 13
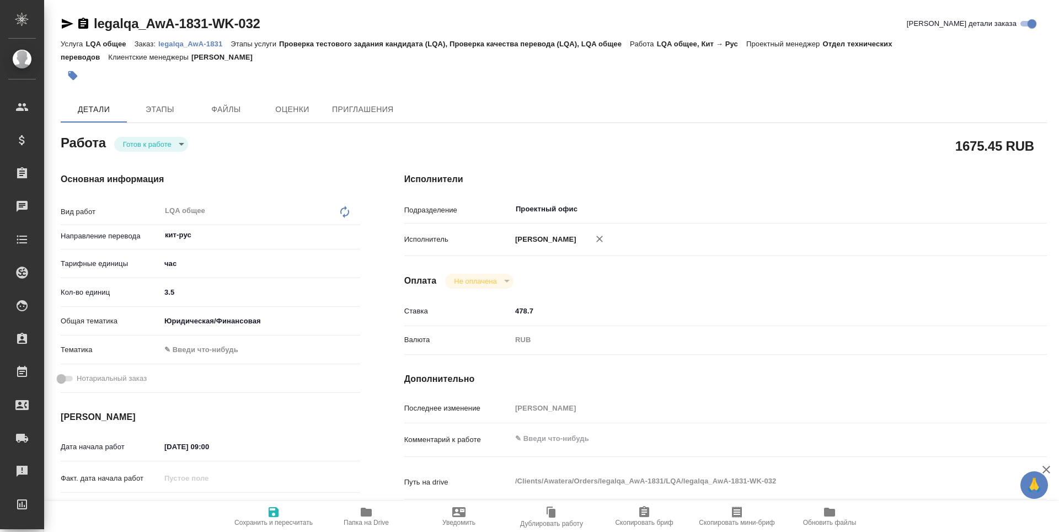
type textarea "x"
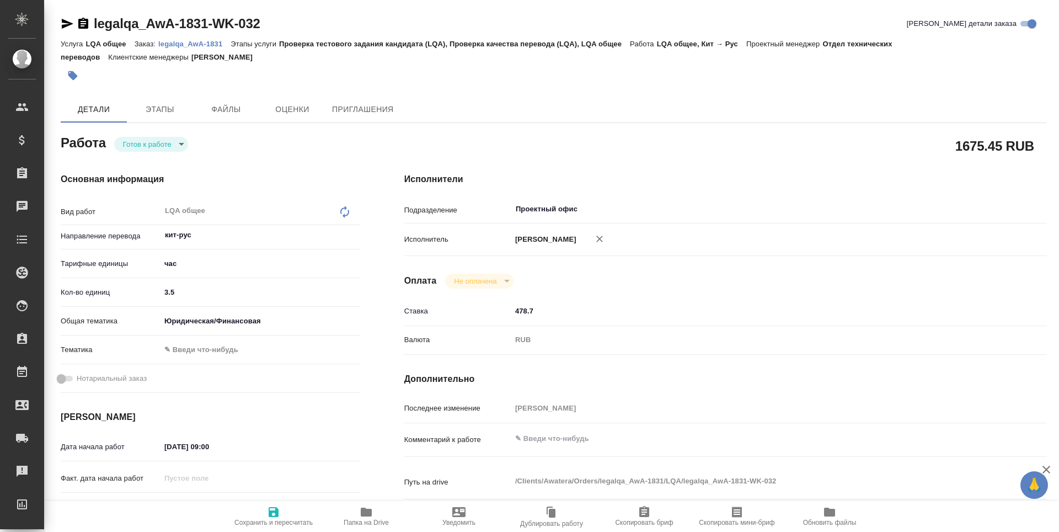
type textarea "x"
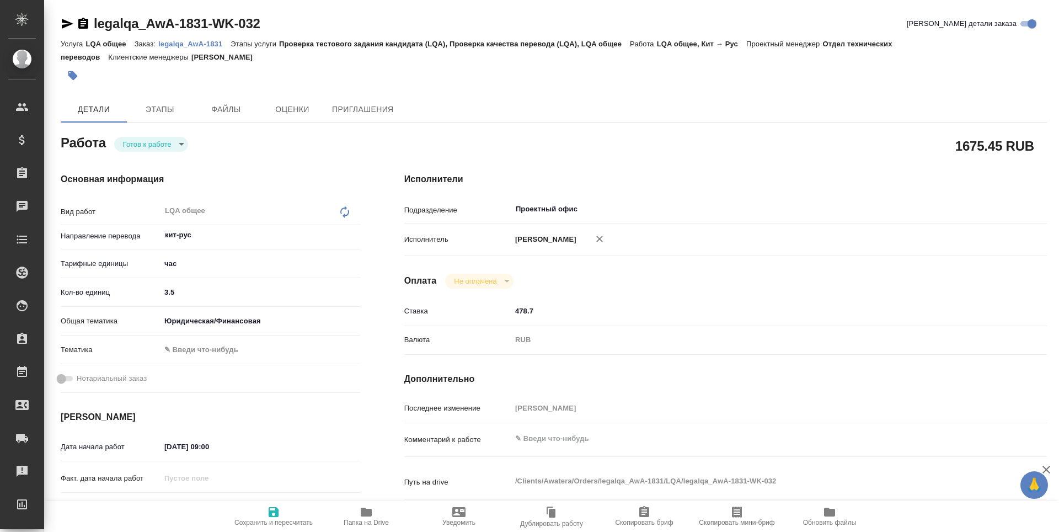
type textarea "x"
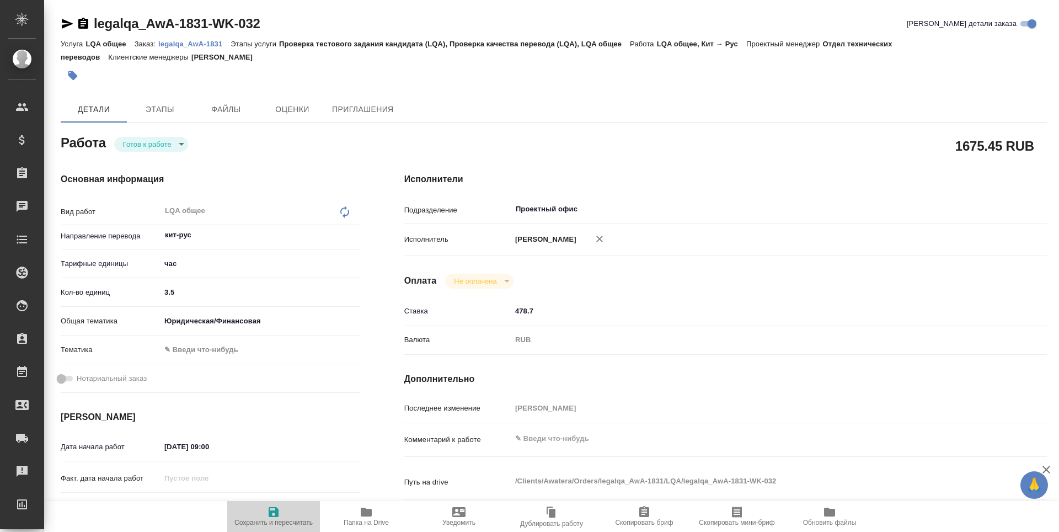
click at [287, 522] on span "Сохранить и пересчитать" at bounding box center [273, 522] width 78 height 8
type textarea "x"
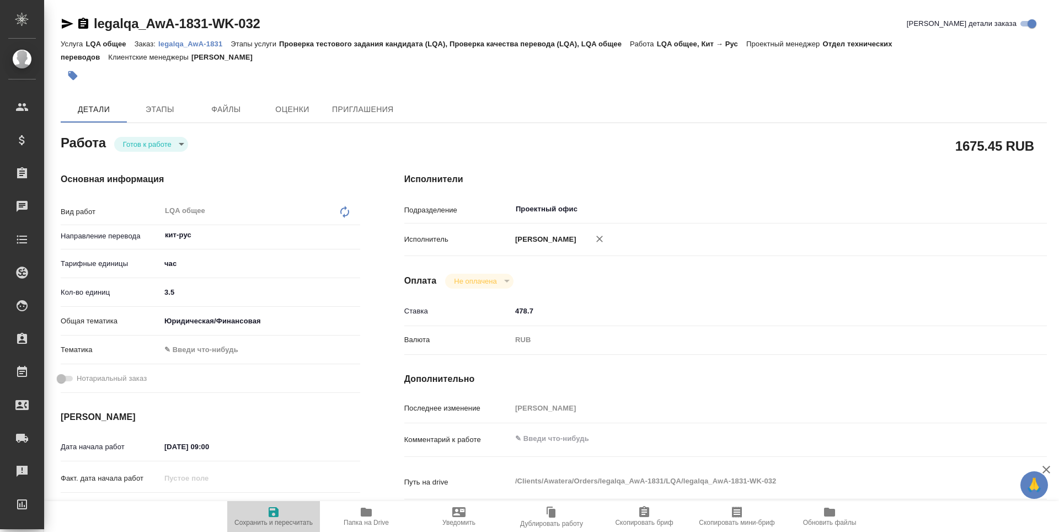
type textarea "x"
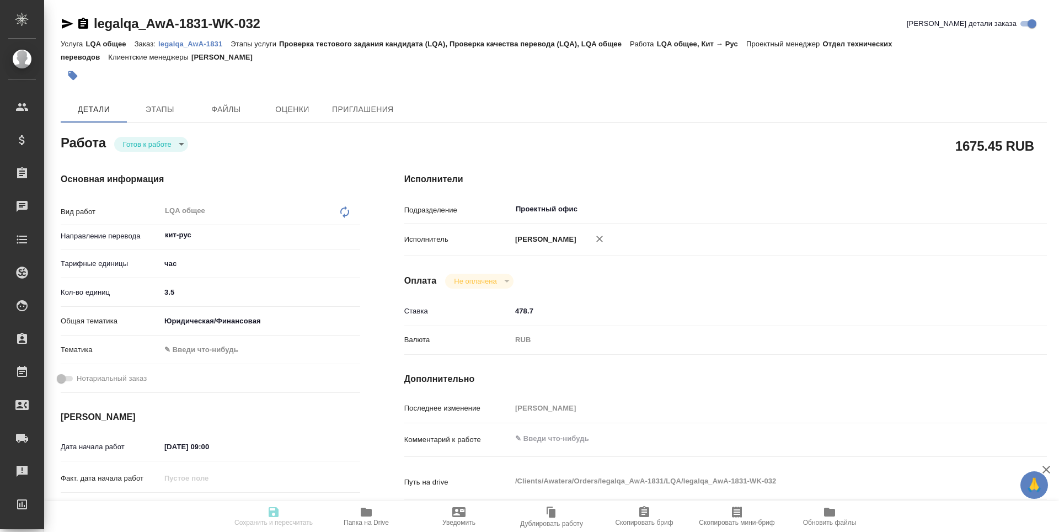
type textarea "x"
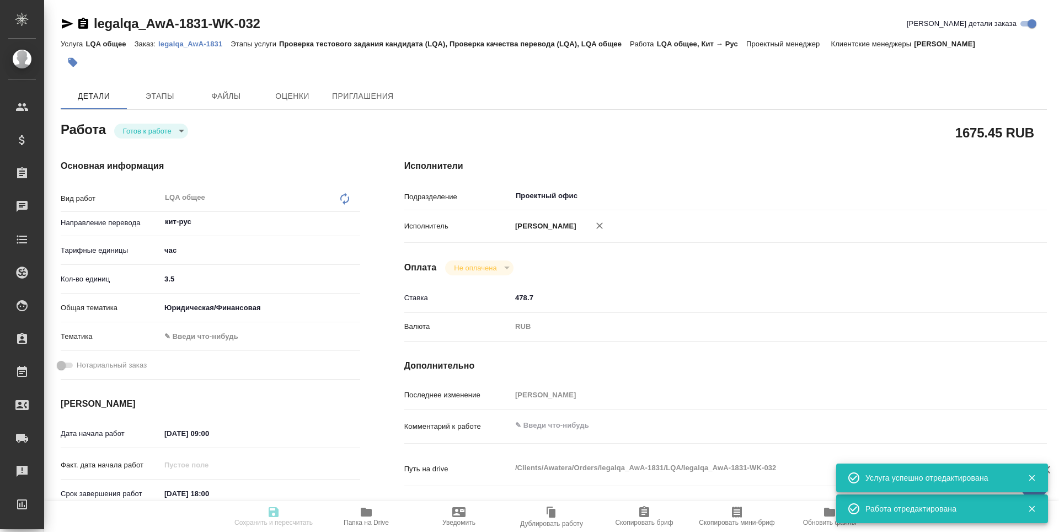
type input "readyForWork"
type textarea "LQA общее"
type textarea "x"
type input "кит-рус"
type input "5a8b1489cc6b4906c91bfd93"
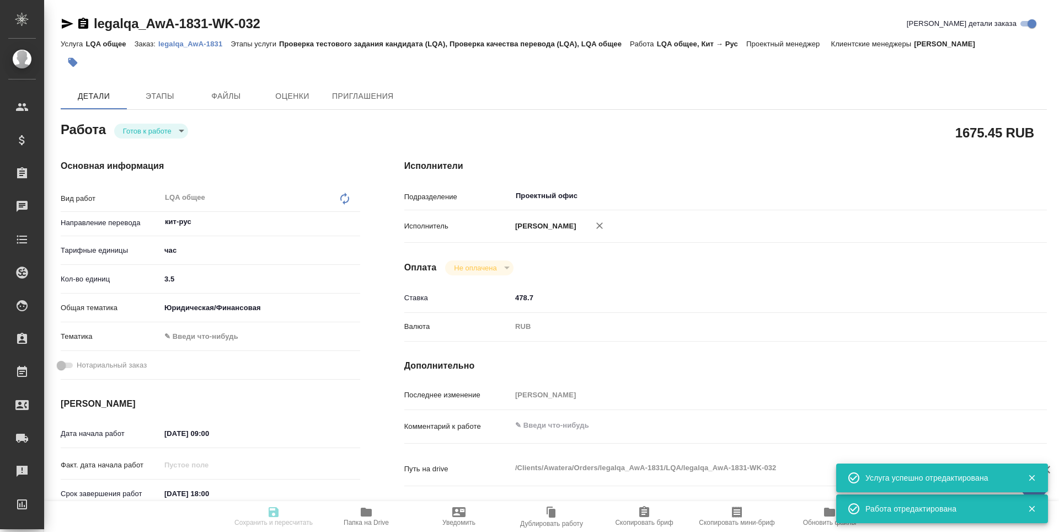
type input "3.5"
type input "yr-fn"
type input "[DATE] 09:00"
type input "[DATE] 18:00"
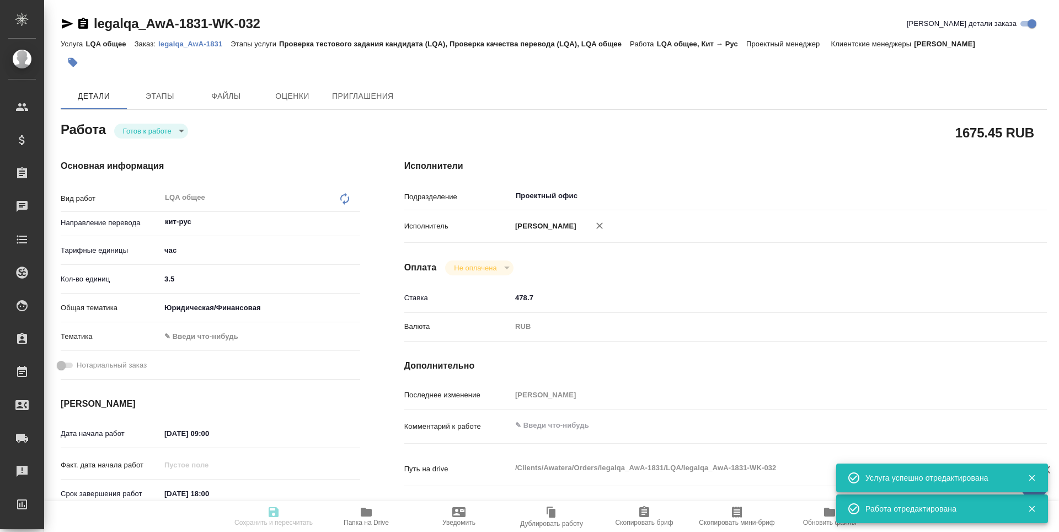
type input "Проектный офис"
type input "notPayed"
type input "478.7"
type input "RUB"
type input "[PERSON_NAME]"
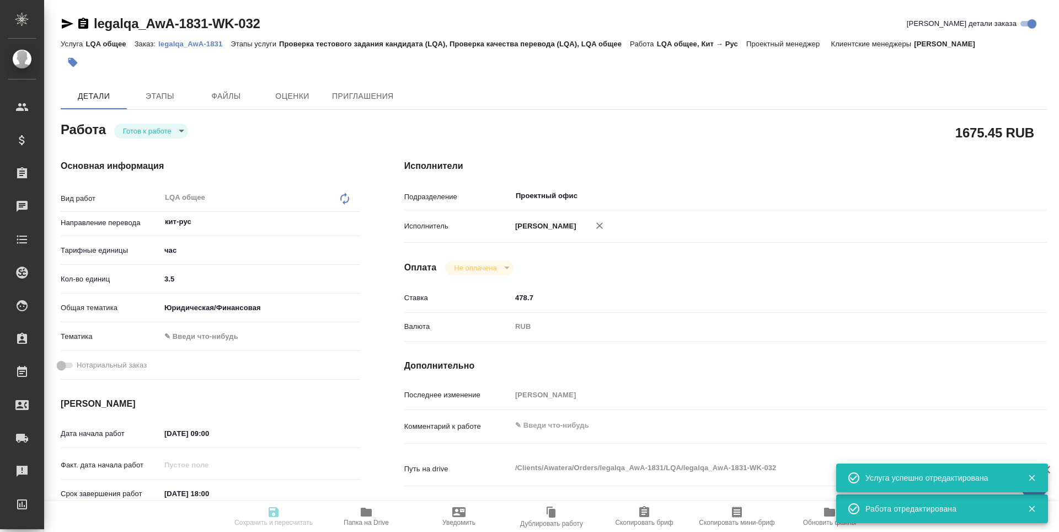
type textarea "x"
type textarea "/Clients/Awatera/Orders/legalqa_AwA-1831/LQA/legalqa_AwA-1831-WK-032"
type textarea "x"
type input "legalqa_AwA-1831"
type input "LQA общее"
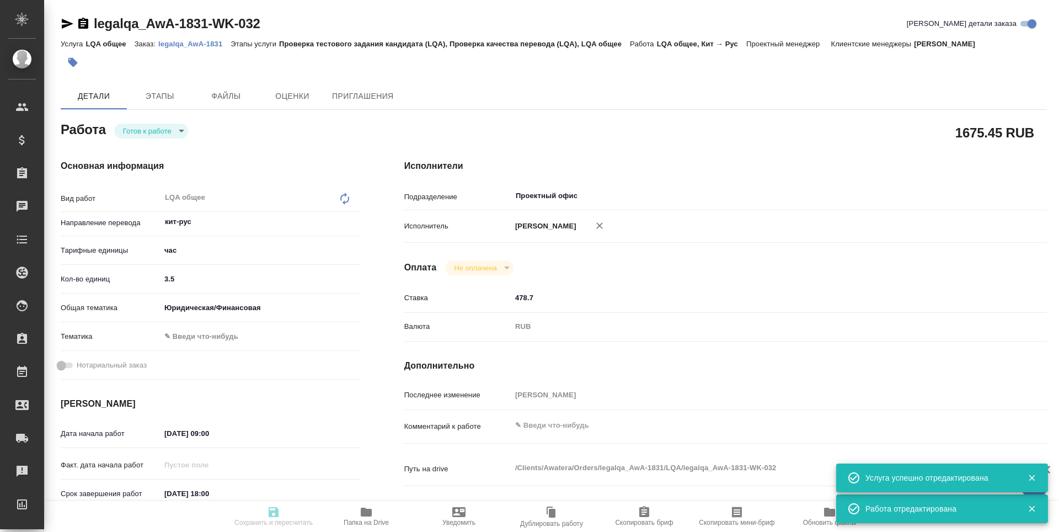
type input "Проверка тестового задания кандидата (LQA), Проверка качества перевода (LQA), L…"
type input "[PERSON_NAME]"
type input "/Clients/Awatera/Orders/legalqa_AwA-1831"
type textarea "x"
type textarea "Для начислений штатным лингвистам, фрилансерам и штатным менеджерам за задачи L…"
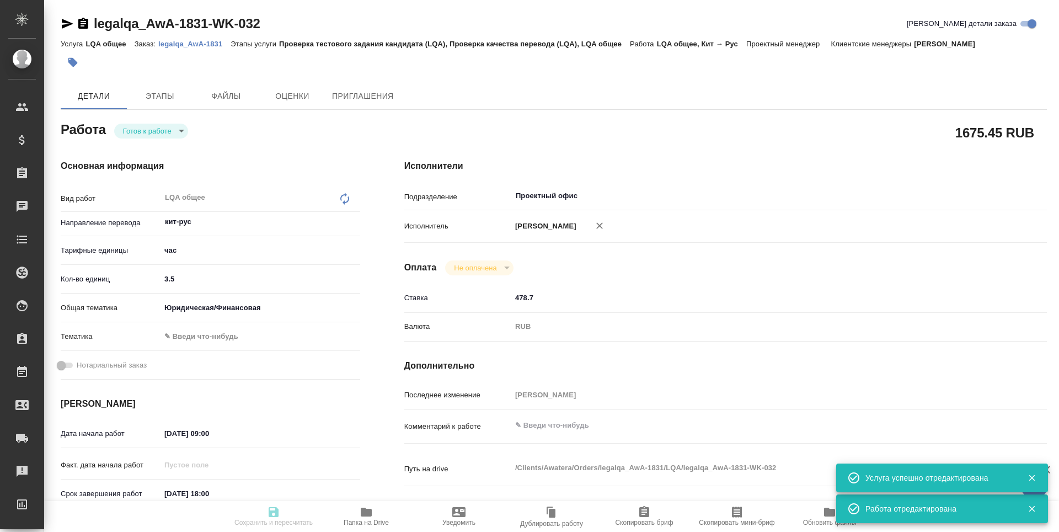
type textarea "x"
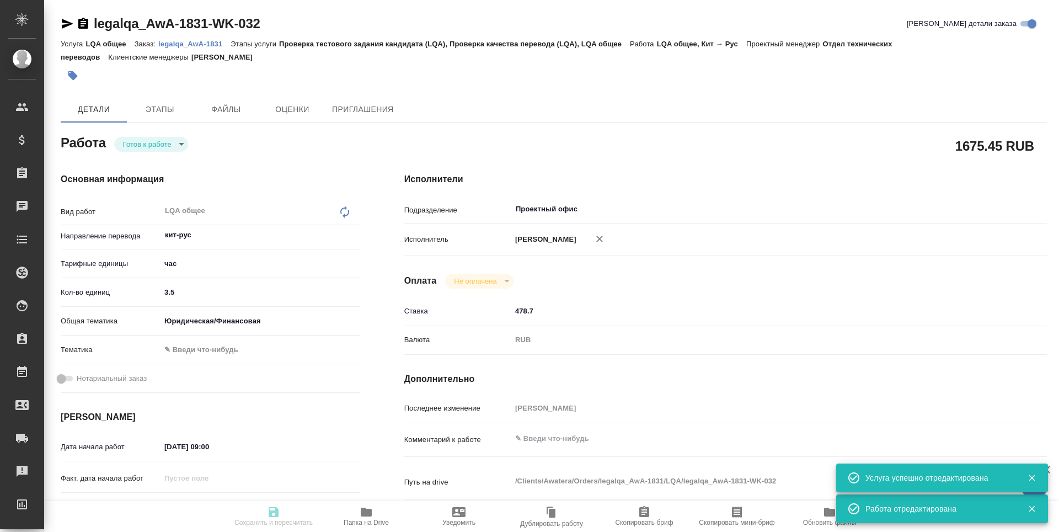
type textarea "x"
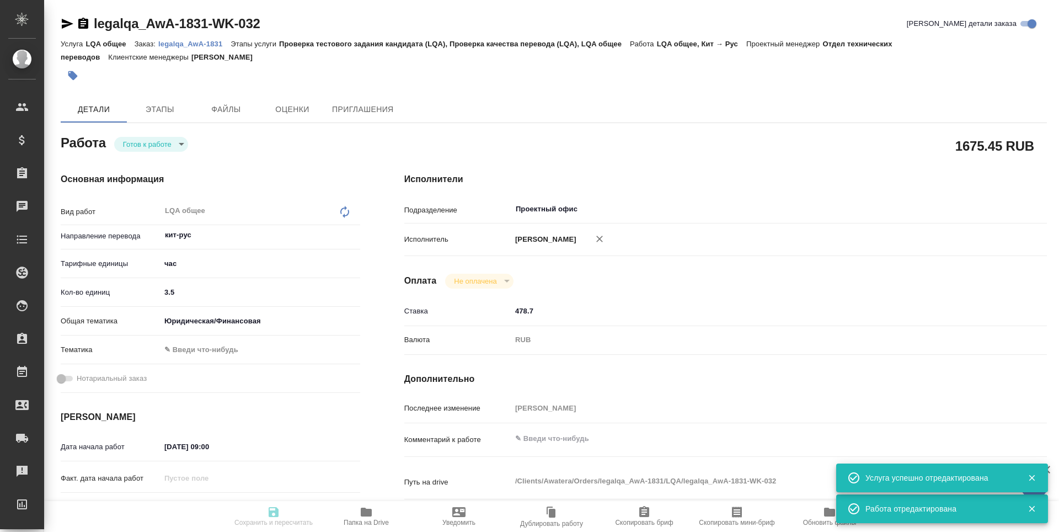
type textarea "x"
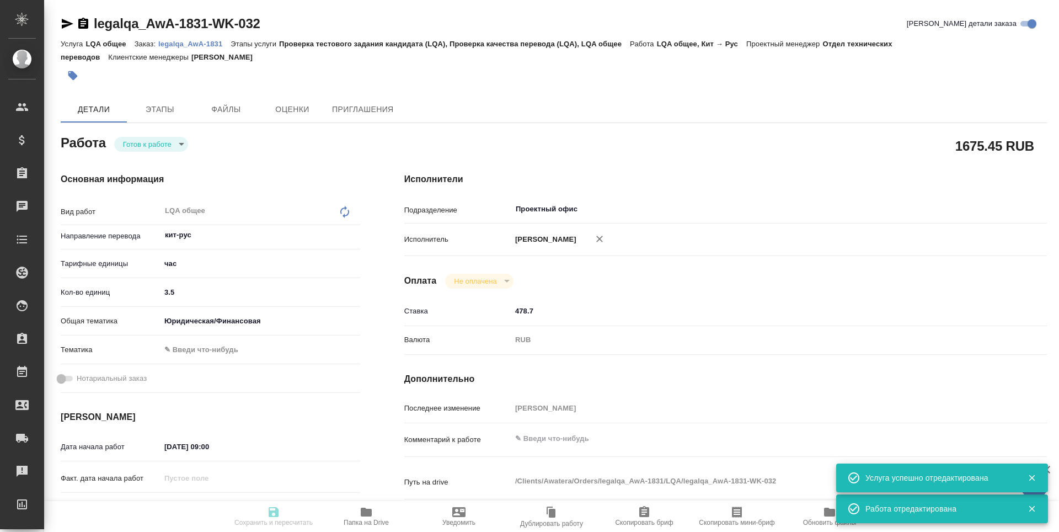
type textarea "x"
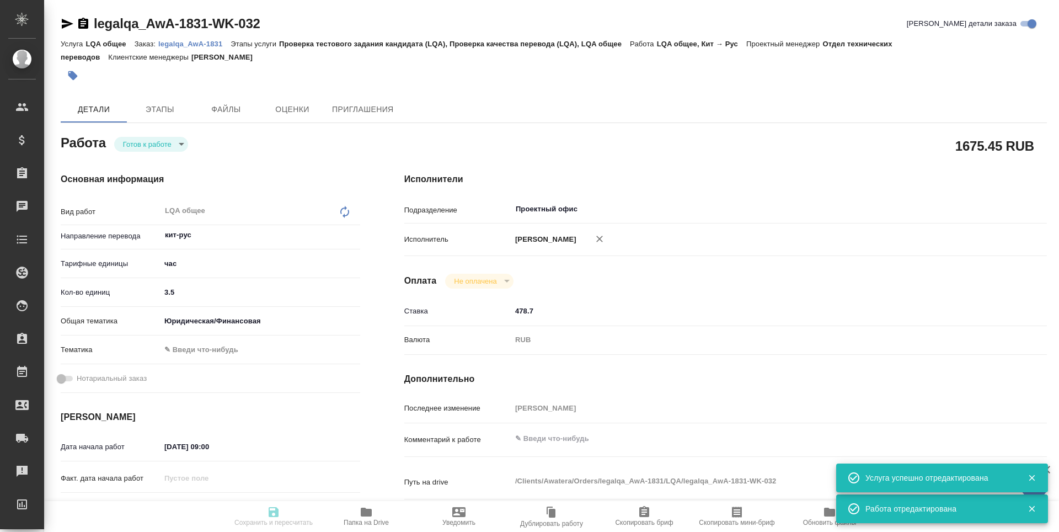
type textarea "x"
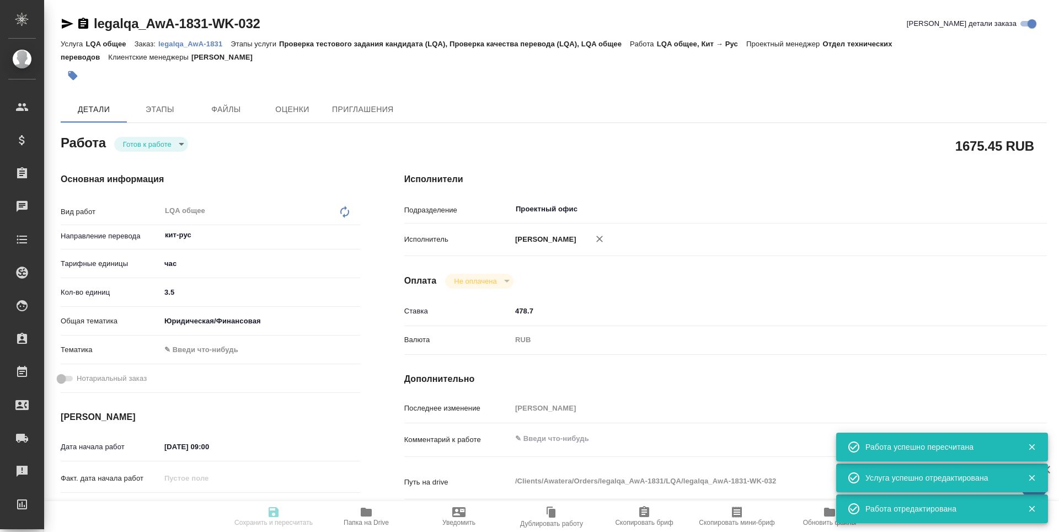
type input "readyForWork"
type textarea "LQA общее"
type textarea "x"
type input "кит-рус"
type input "5a8b1489cc6b4906c91bfd93"
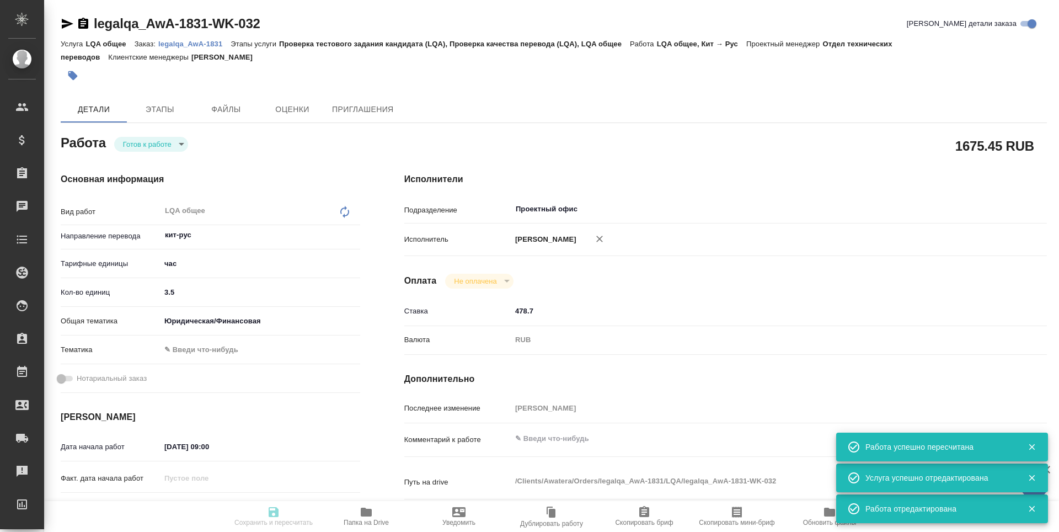
type input "3.5"
type input "yr-fn"
type input "[DATE] 09:00"
type input "[DATE] 18:00"
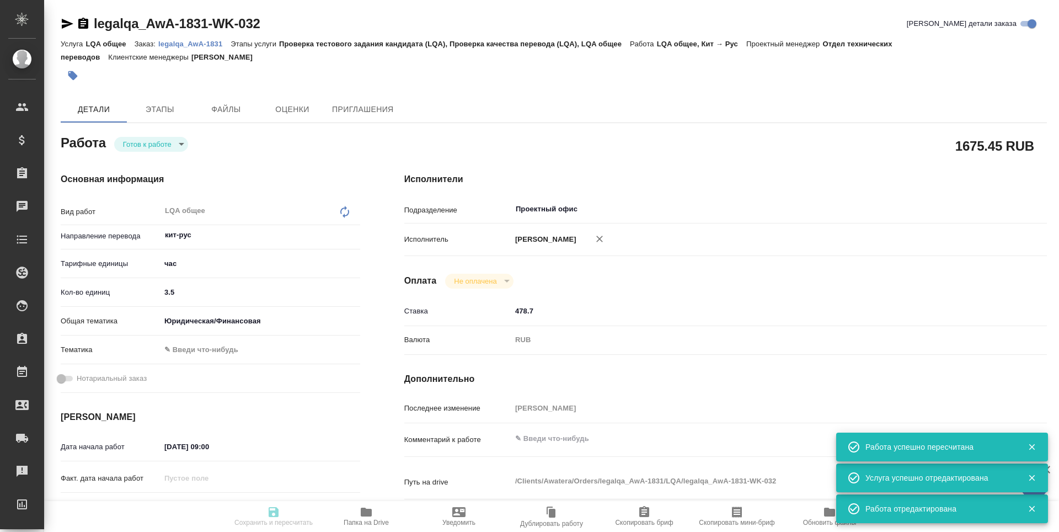
type input "Проектный офис"
type input "notPayed"
type input "478.7"
type input "RUB"
type input "[PERSON_NAME]"
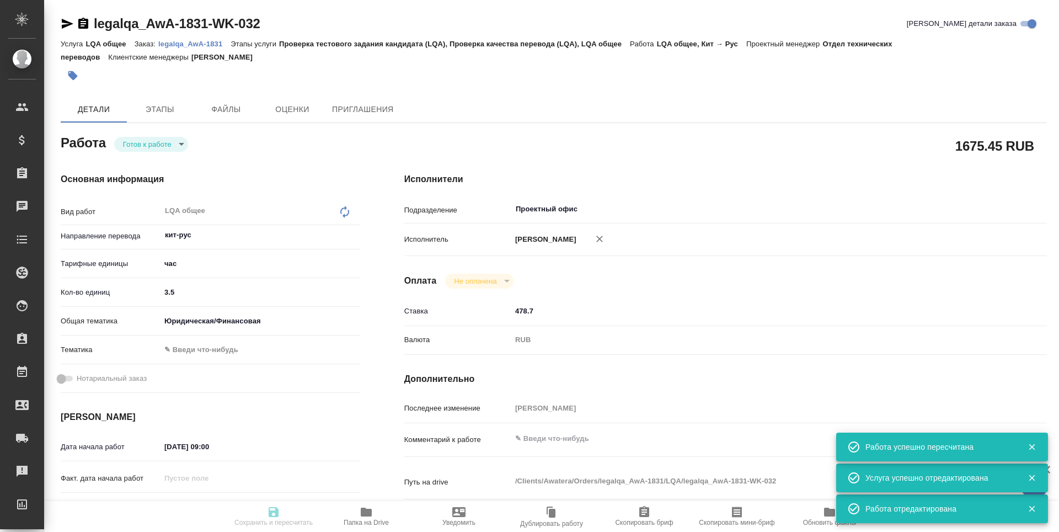
type textarea "x"
type textarea "/Clients/Awatera/Orders/legalqa_AwA-1831/LQA/legalqa_AwA-1831-WK-032"
type textarea "x"
type input "legalqa_AwA-1831"
type input "LQA общее"
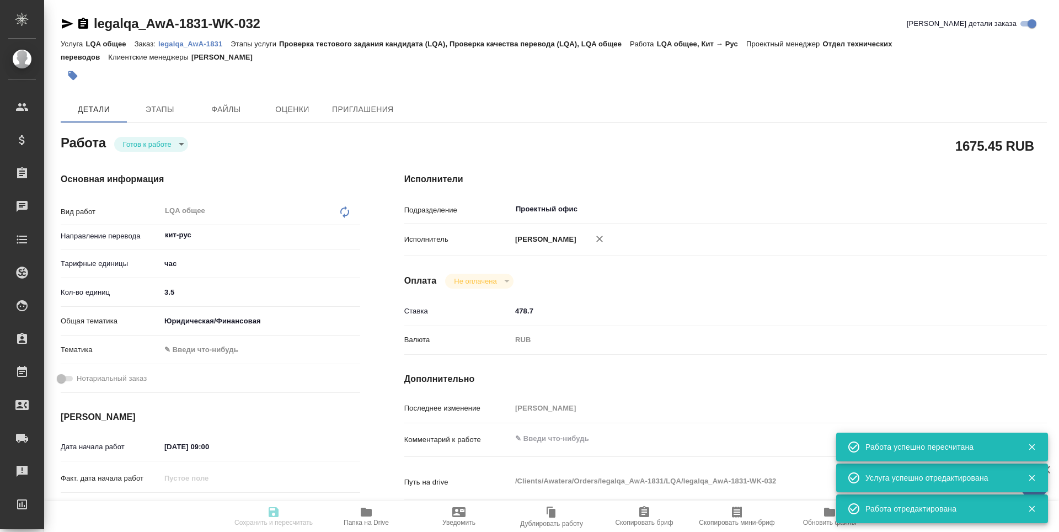
type input "Проверка тестового задания кандидата (LQA), Проверка качества перевода (LQA), L…"
type input "[PERSON_NAME]"
type input "/Clients/Awatera/Orders/legalqa_AwA-1831"
type textarea "x"
type textarea "Для начислений штатным лингвистам, фрилансерам и штатным менеджерам за задачи L…"
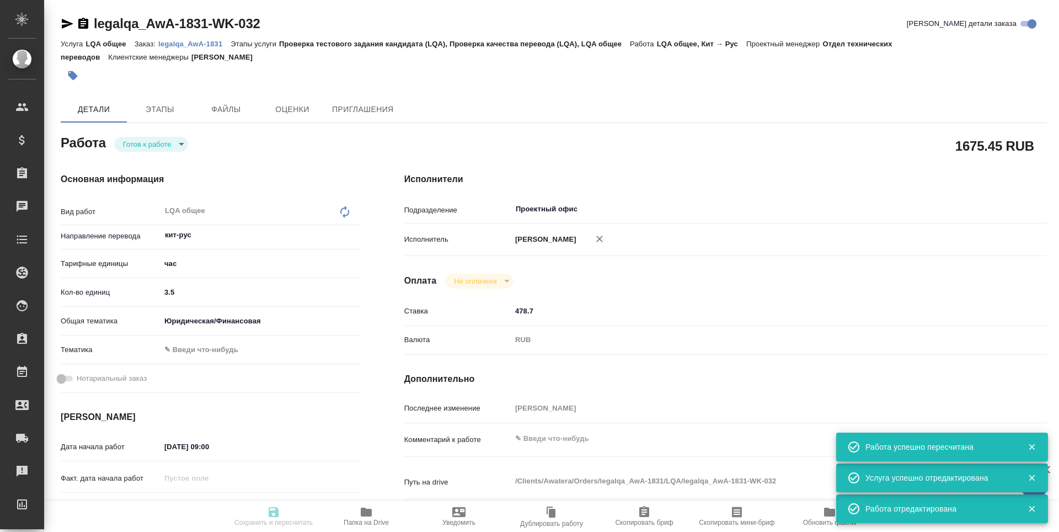
type textarea "x"
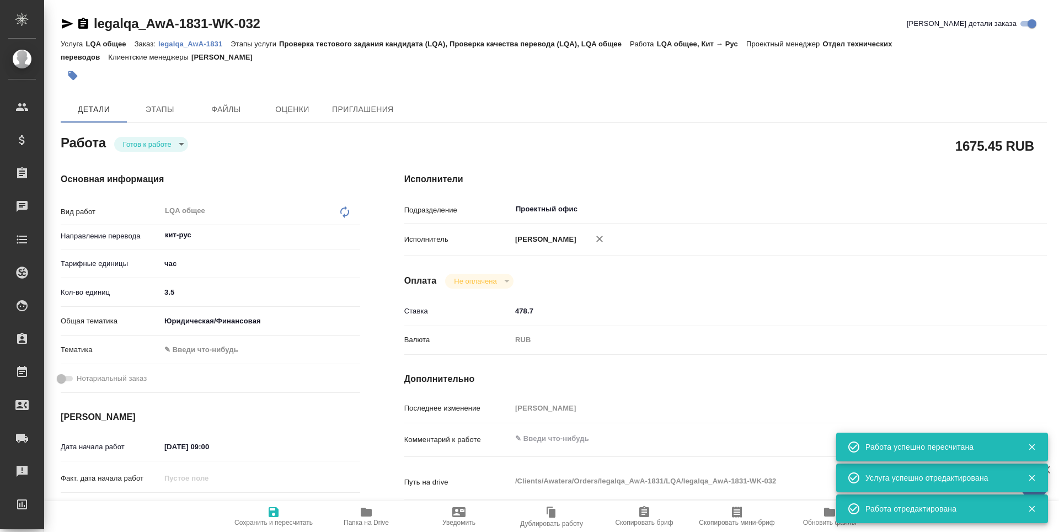
type textarea "x"
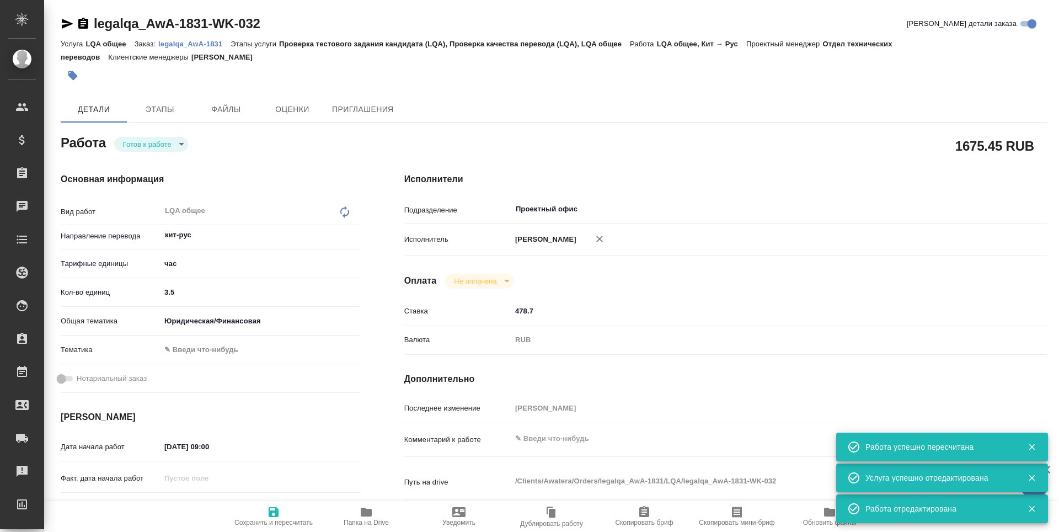
type textarea "x"
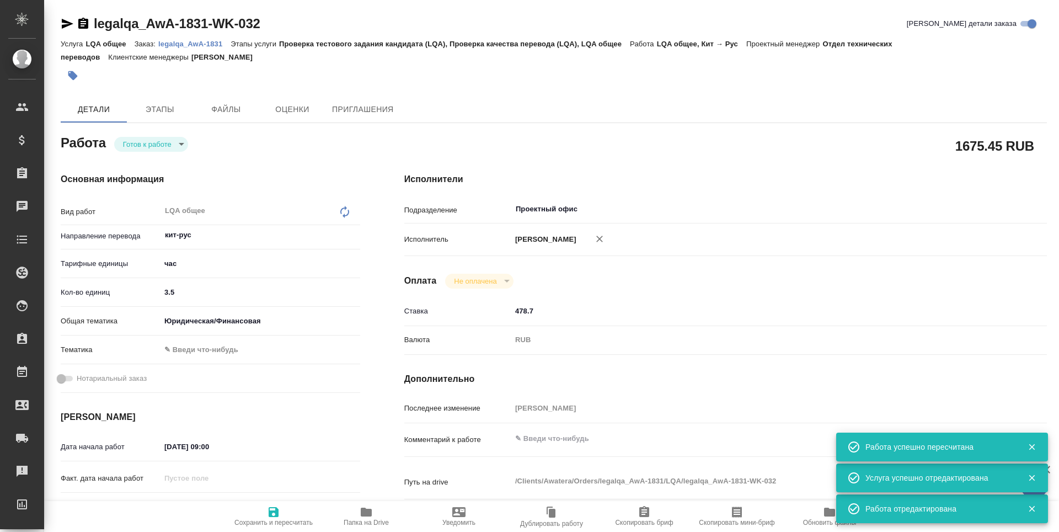
type textarea "x"
click at [143, 150] on body "🙏 .cls-1 fill:#fff; AWATERA Третьякова Наталия n.tretyakova Клиенты Спецификаци…" at bounding box center [529, 266] width 1059 height 532
type textarea "x"
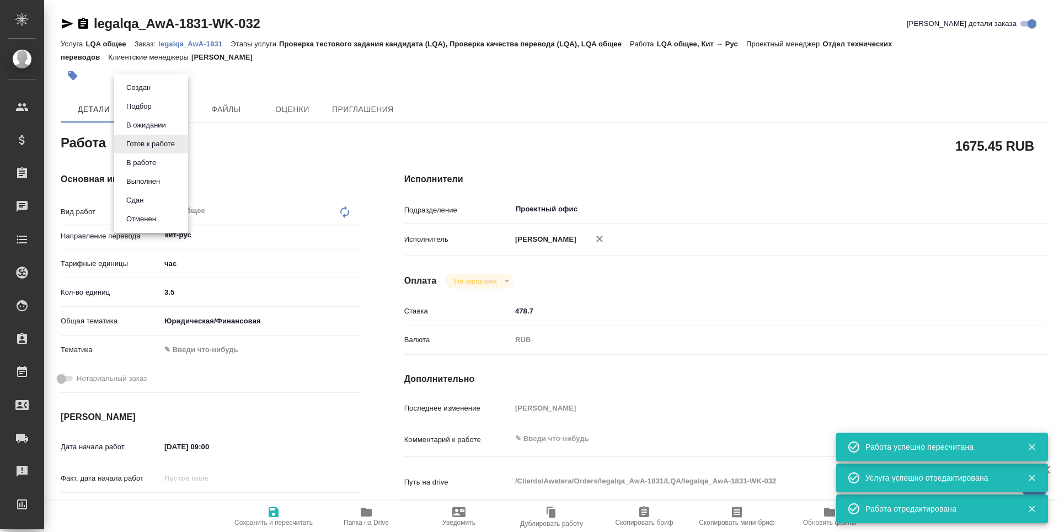
type textarea "x"
click at [146, 199] on button "Сдан" at bounding box center [135, 200] width 24 height 12
type textarea "x"
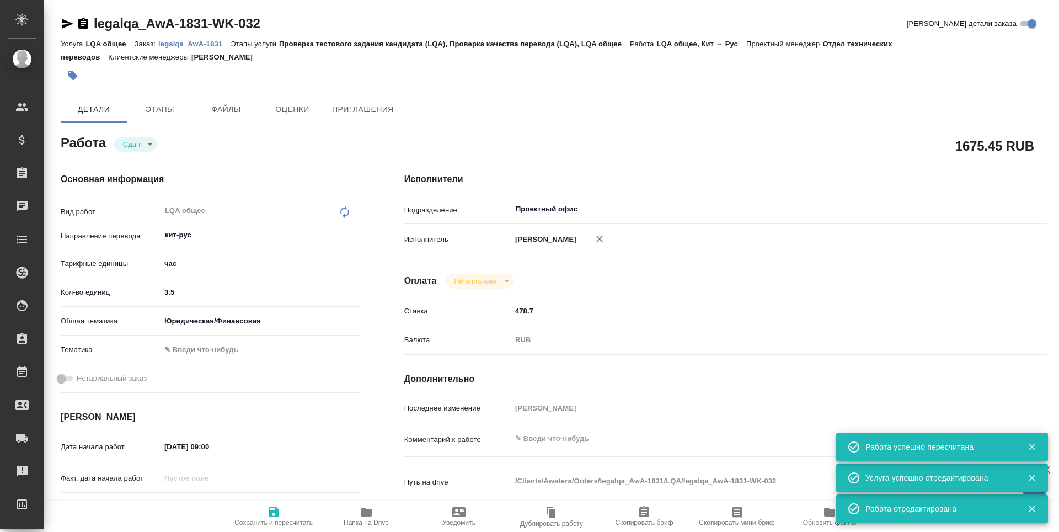
type textarea "x"
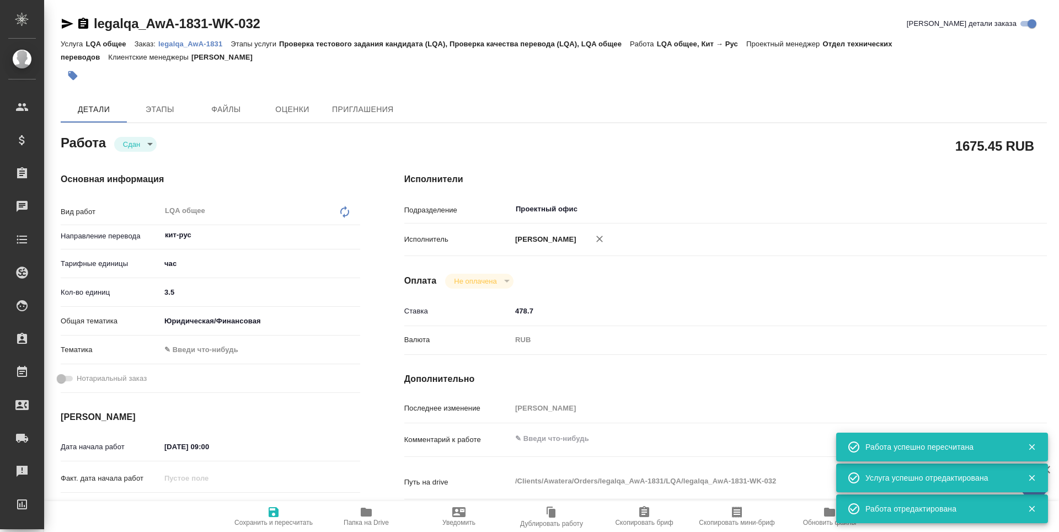
type textarea "x"
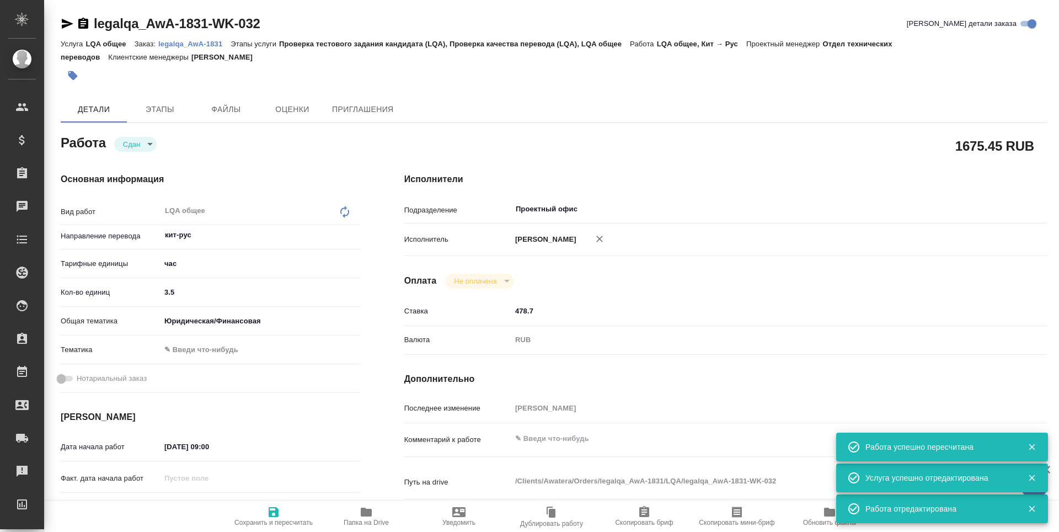
type textarea "x"
click at [277, 507] on icon "button" at bounding box center [273, 511] width 13 height 13
type textarea "x"
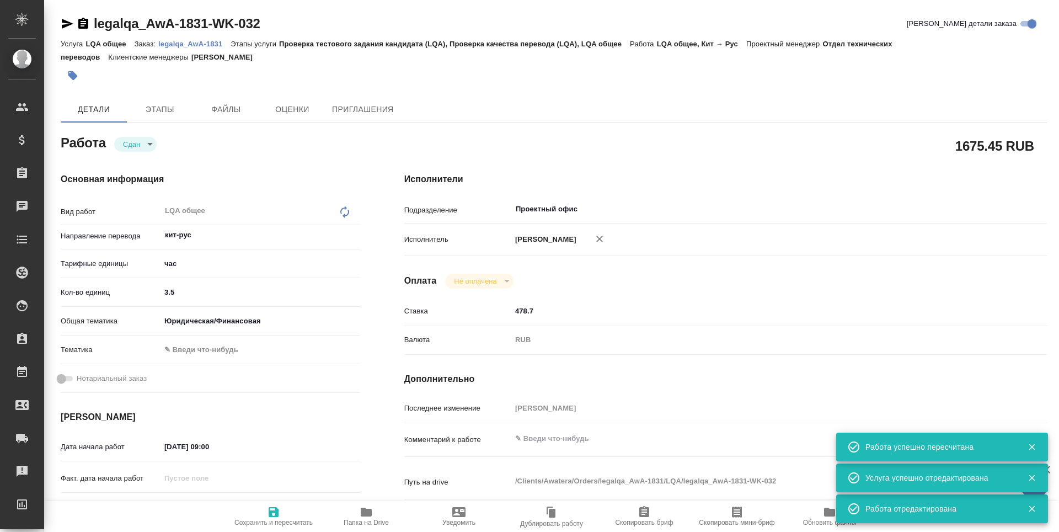
type textarea "x"
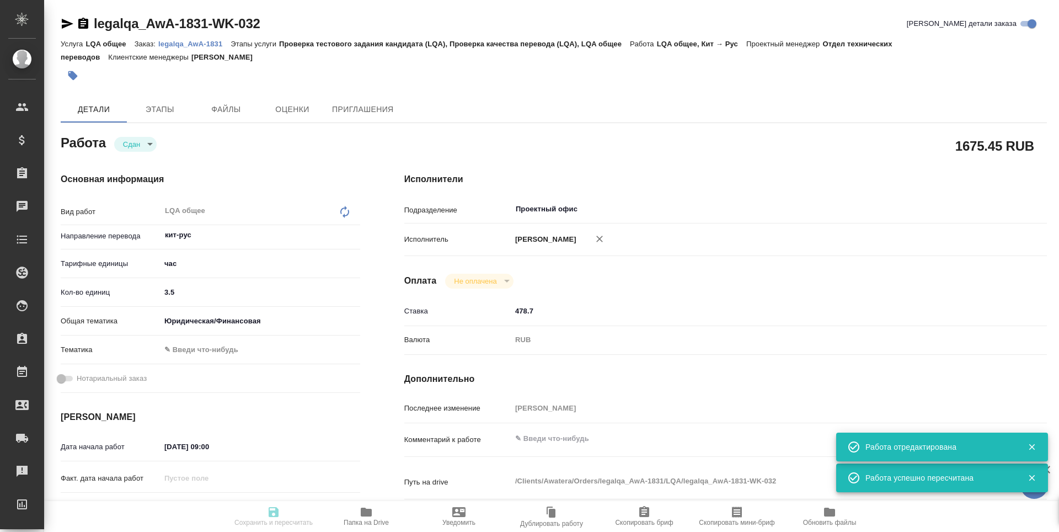
type textarea "x"
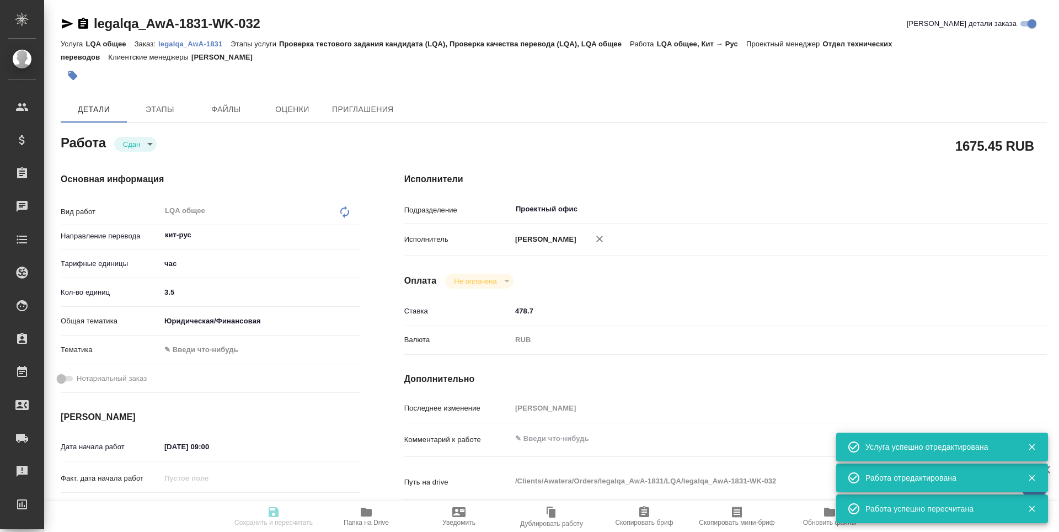
type input "closed"
type textarea "LQA общее"
type textarea "x"
type input "кит-рус"
type input "5a8b1489cc6b4906c91bfd93"
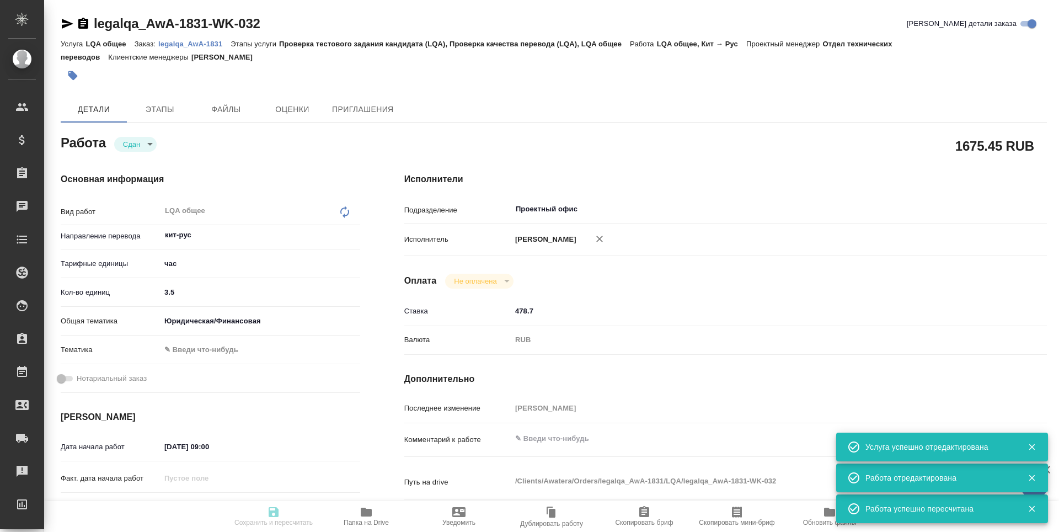
type input "3.5"
type input "yr-fn"
type input "[DATE] 09:00"
type input "[DATE] 18:00"
type input "30.09.2025 08:09"
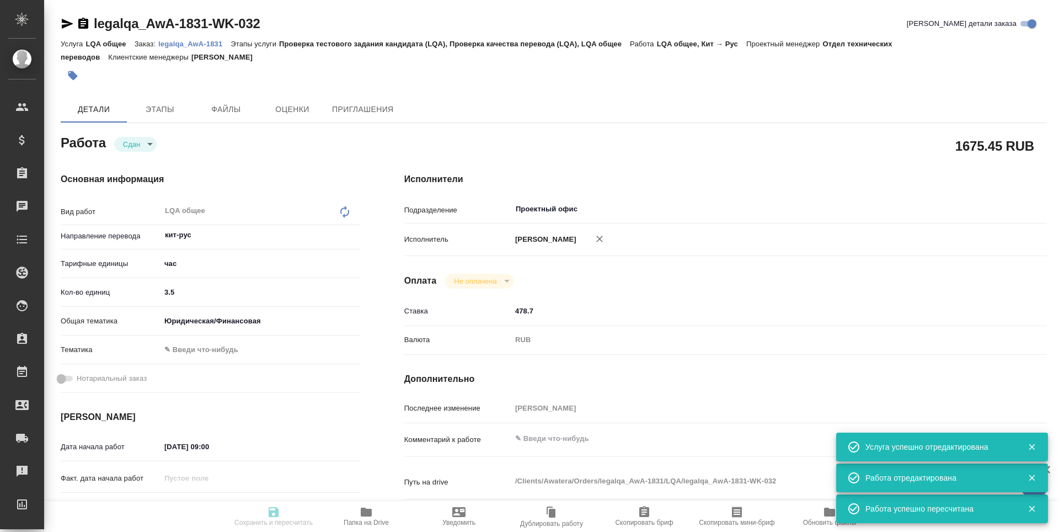
type input "[DATE] 18:00"
type input "Проектный офис"
type input "notPayed"
type input "478.7"
type input "RUB"
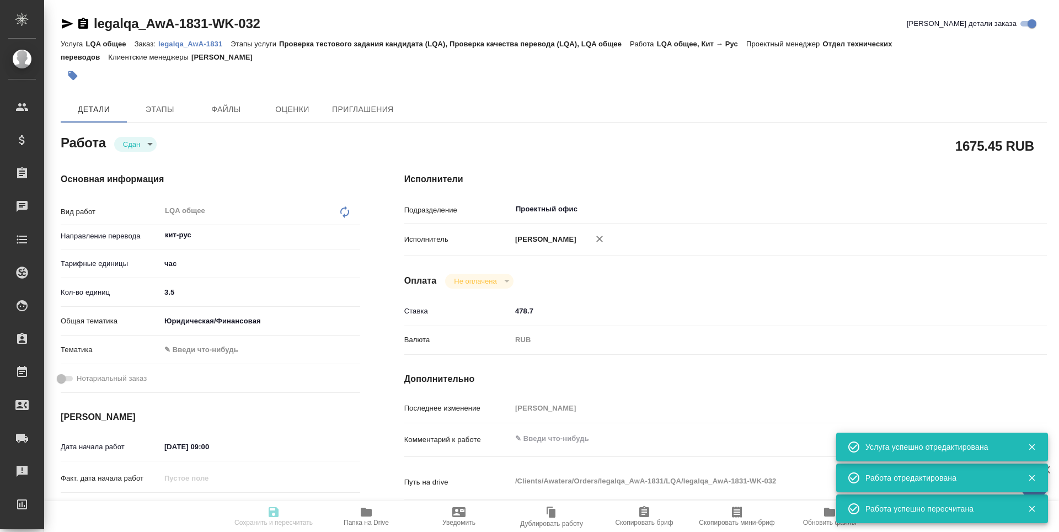
type input "[PERSON_NAME]"
type textarea "x"
type textarea "/Clients/Awatera/Orders/legalqa_AwA-1831/LQA/legalqa_AwA-1831-WK-032"
type textarea "x"
type input "legalqa_AwA-1831"
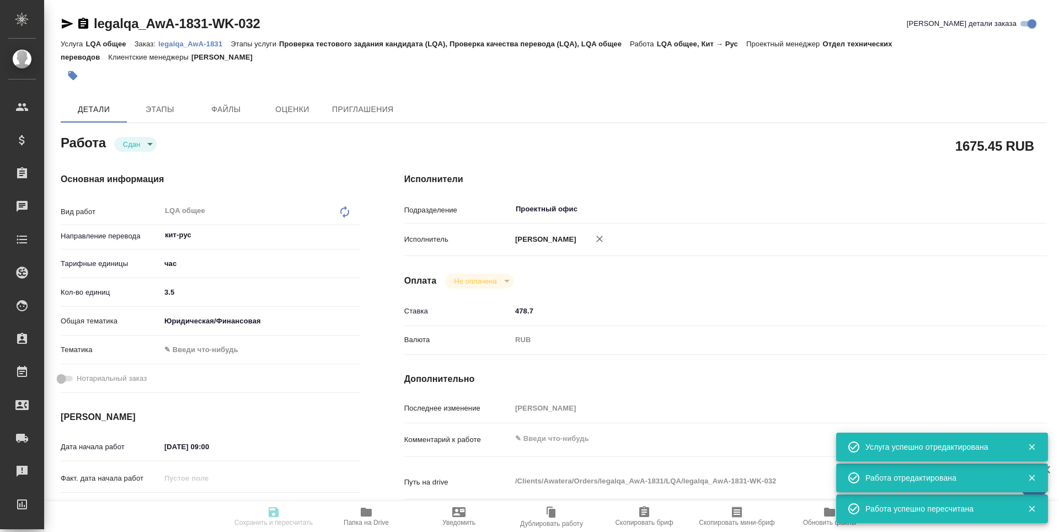
type input "LQA общее"
type input "Проверка тестового задания кандидата (LQA), Проверка качества перевода (LQA), L…"
type input "[PERSON_NAME]"
type input "/Clients/Awatera/Orders/legalqa_AwA-1831"
type textarea "x"
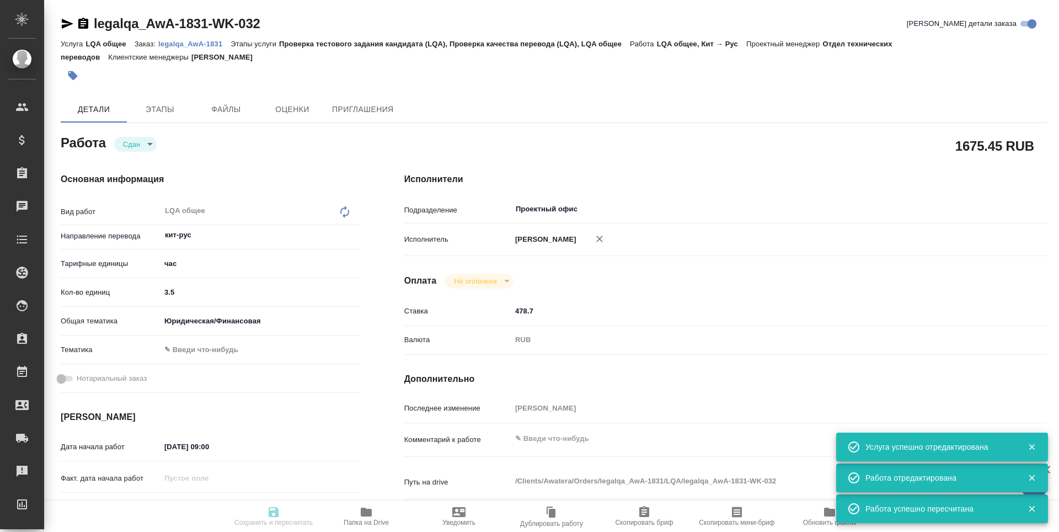
type textarea "Для начислений штатным лингвистам, фрилансерам и штатным менеджерам за задачи L…"
type textarea "x"
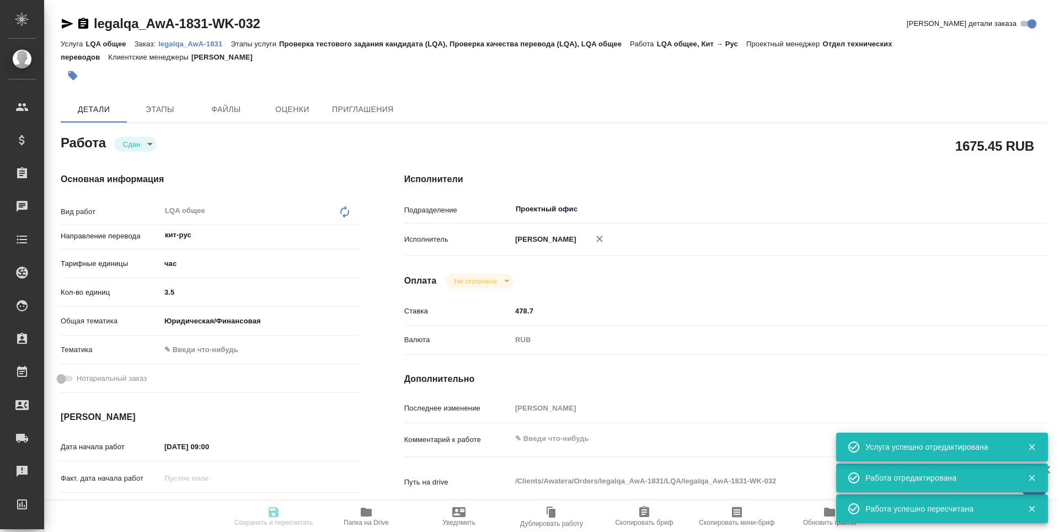
type textarea "x"
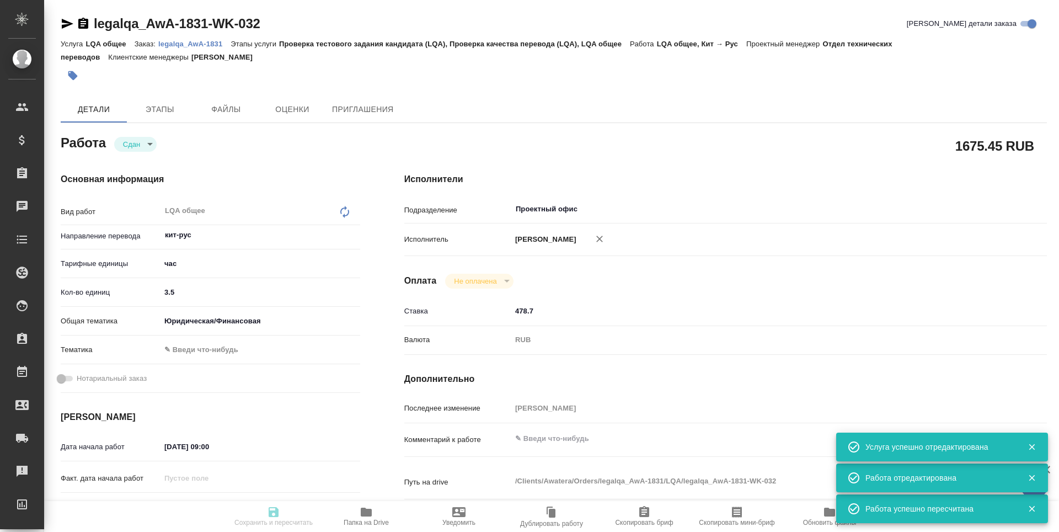
type textarea "x"
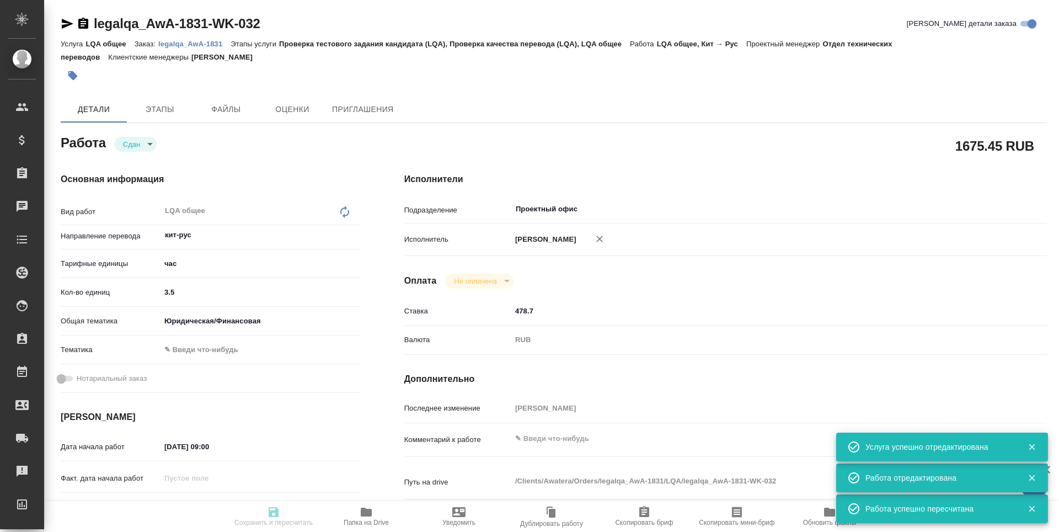
type textarea "x"
type input "closed"
type textarea "LQA общее"
type textarea "x"
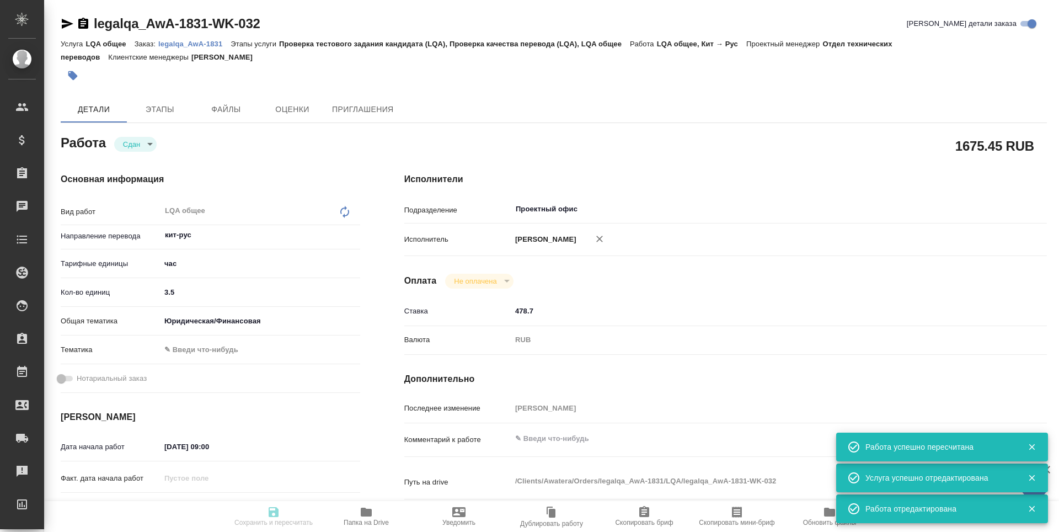
type input "кит-рус"
type input "5a8b1489cc6b4906c91bfd93"
type input "3.5"
type input "yr-fn"
type input "[DATE] 09:00"
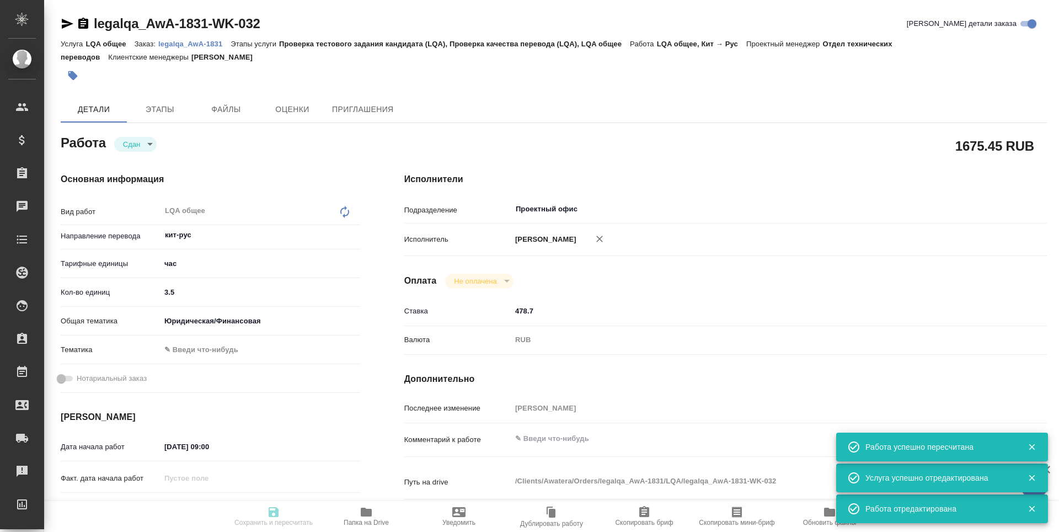
type input "[DATE] 18:00"
type input "30.09.2025 08:09"
type input "[DATE] 18:00"
type input "Проектный офис"
type input "notPayed"
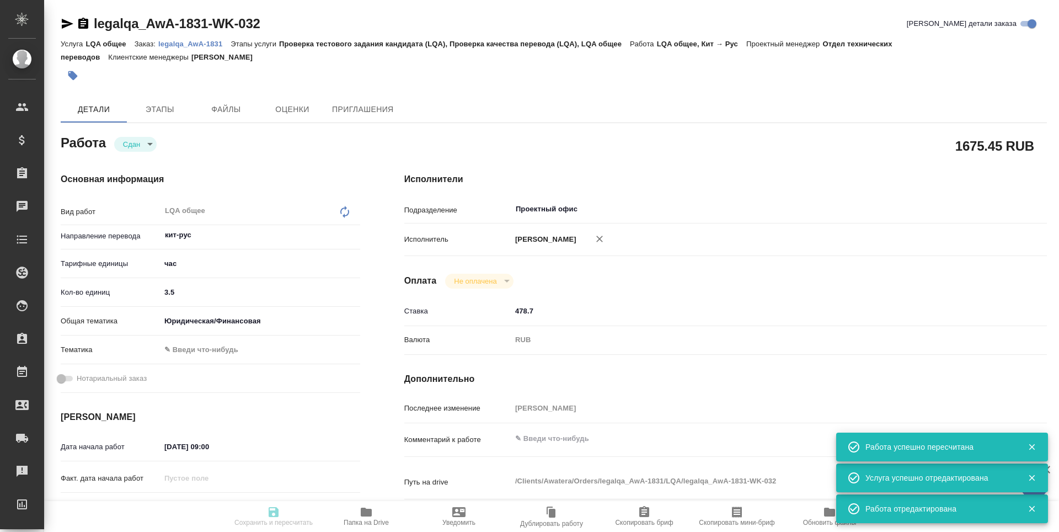
type input "478.7"
type input "RUB"
type input "[PERSON_NAME]"
click at [71, 24] on icon "button" at bounding box center [68, 24] width 12 height 10
